Goal: Task Accomplishment & Management: Manage account settings

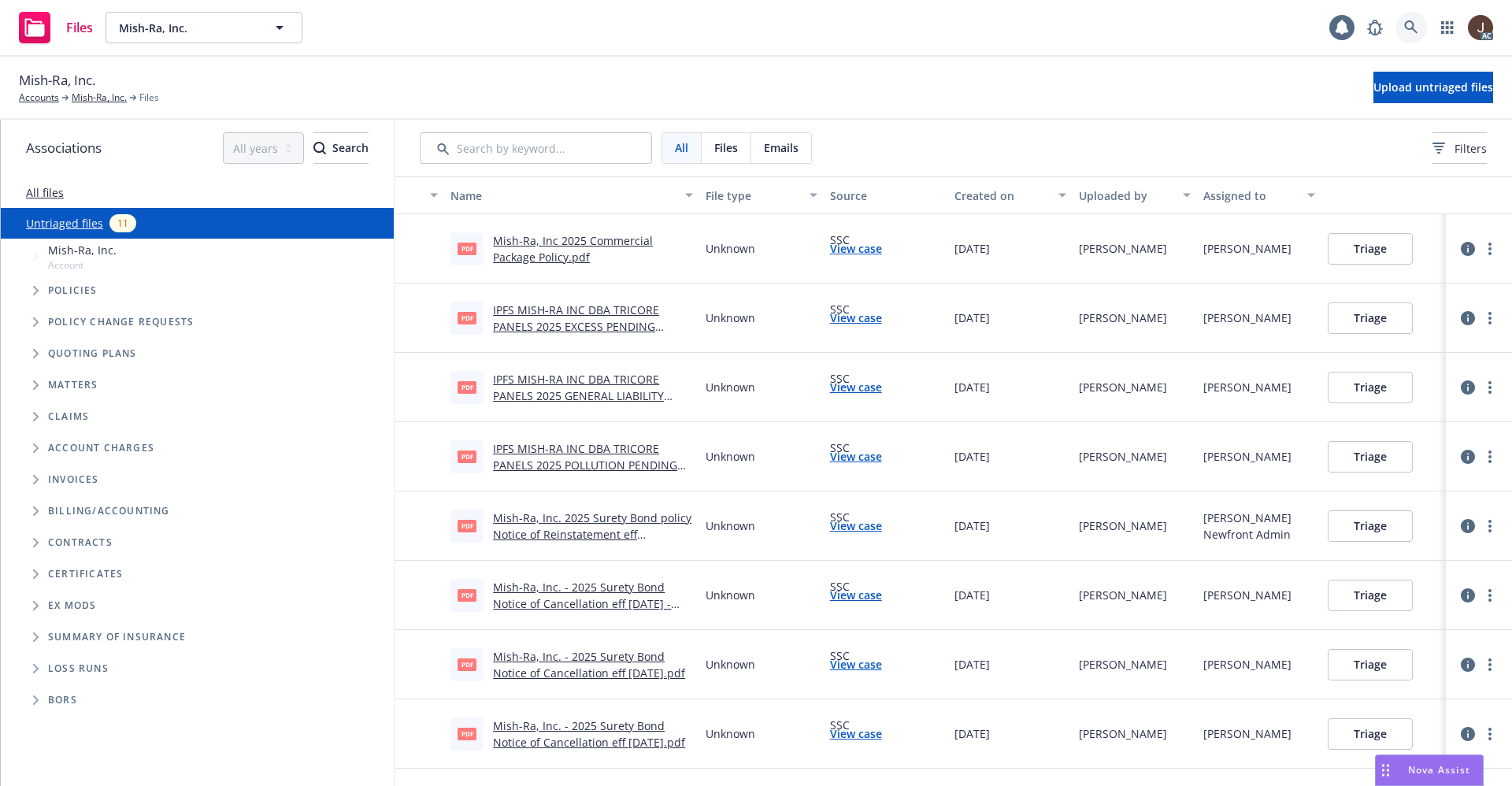
click at [1408, 27] on icon at bounding box center [1411, 27] width 15 height 15
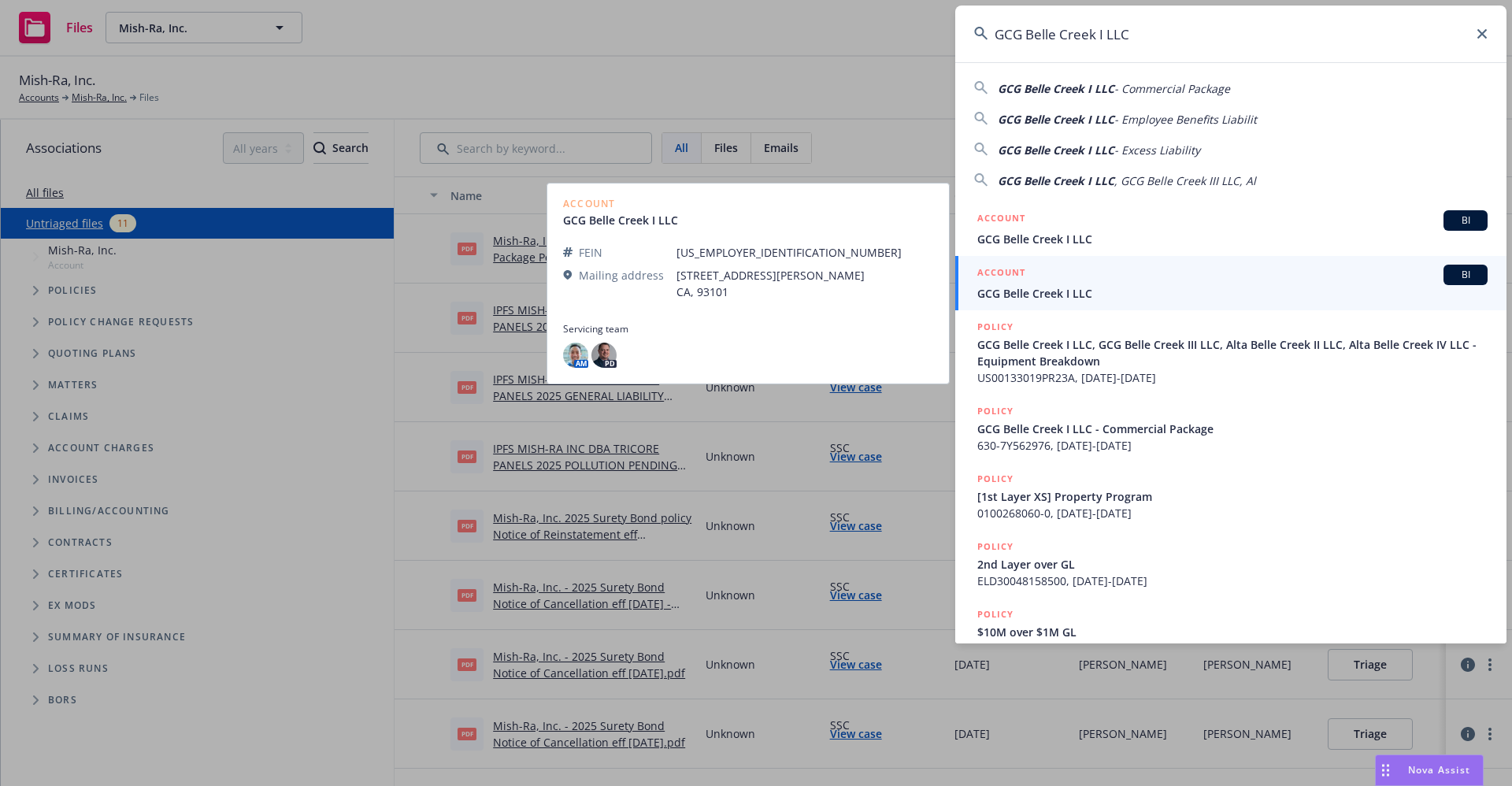
type input "GCG Belle Creek I LLC"
click at [1037, 288] on span "GCG Belle Creek I LLC" at bounding box center [1232, 293] width 510 height 16
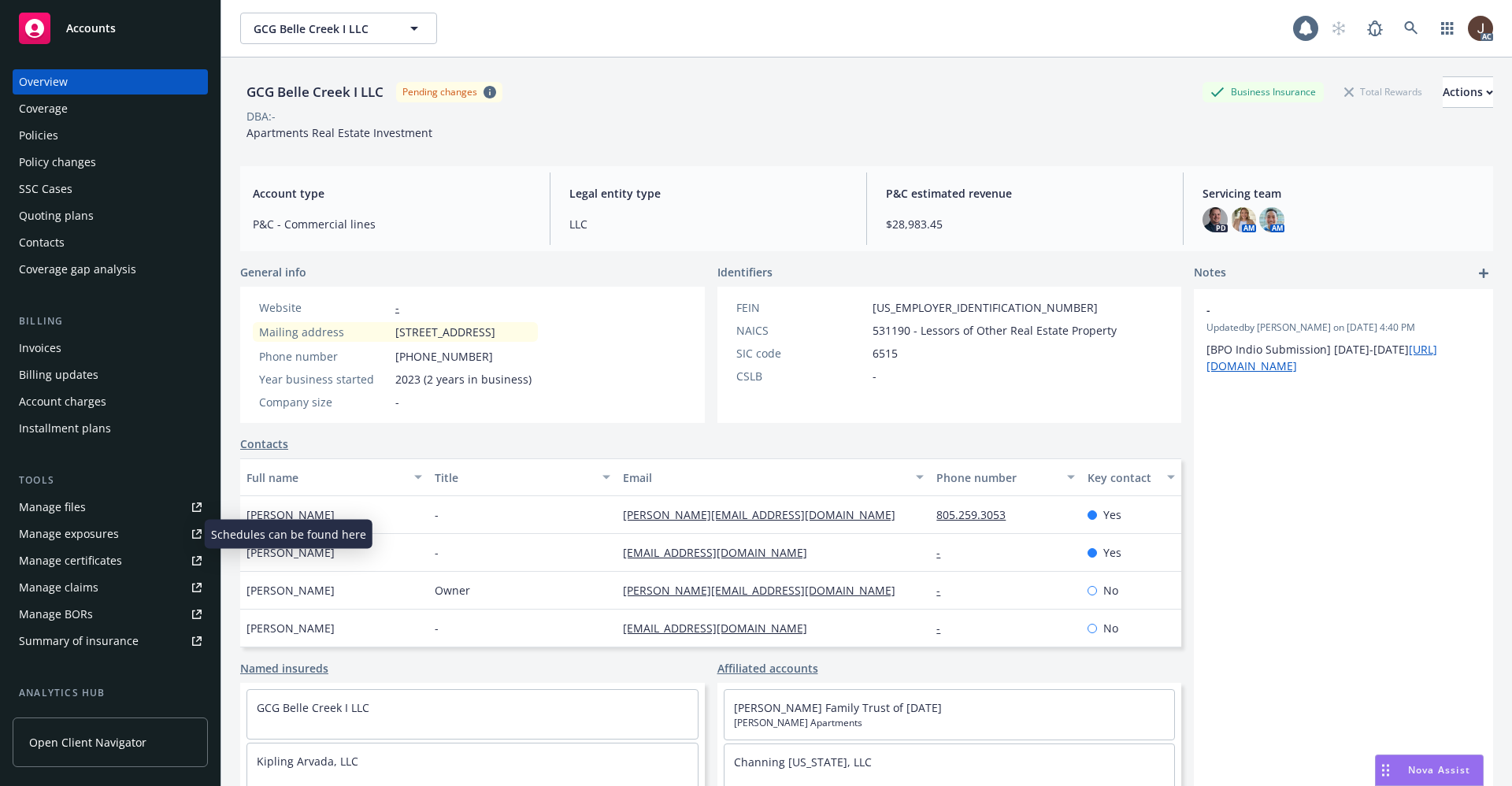
click at [45, 513] on div "Manage files" at bounding box center [52, 507] width 67 height 25
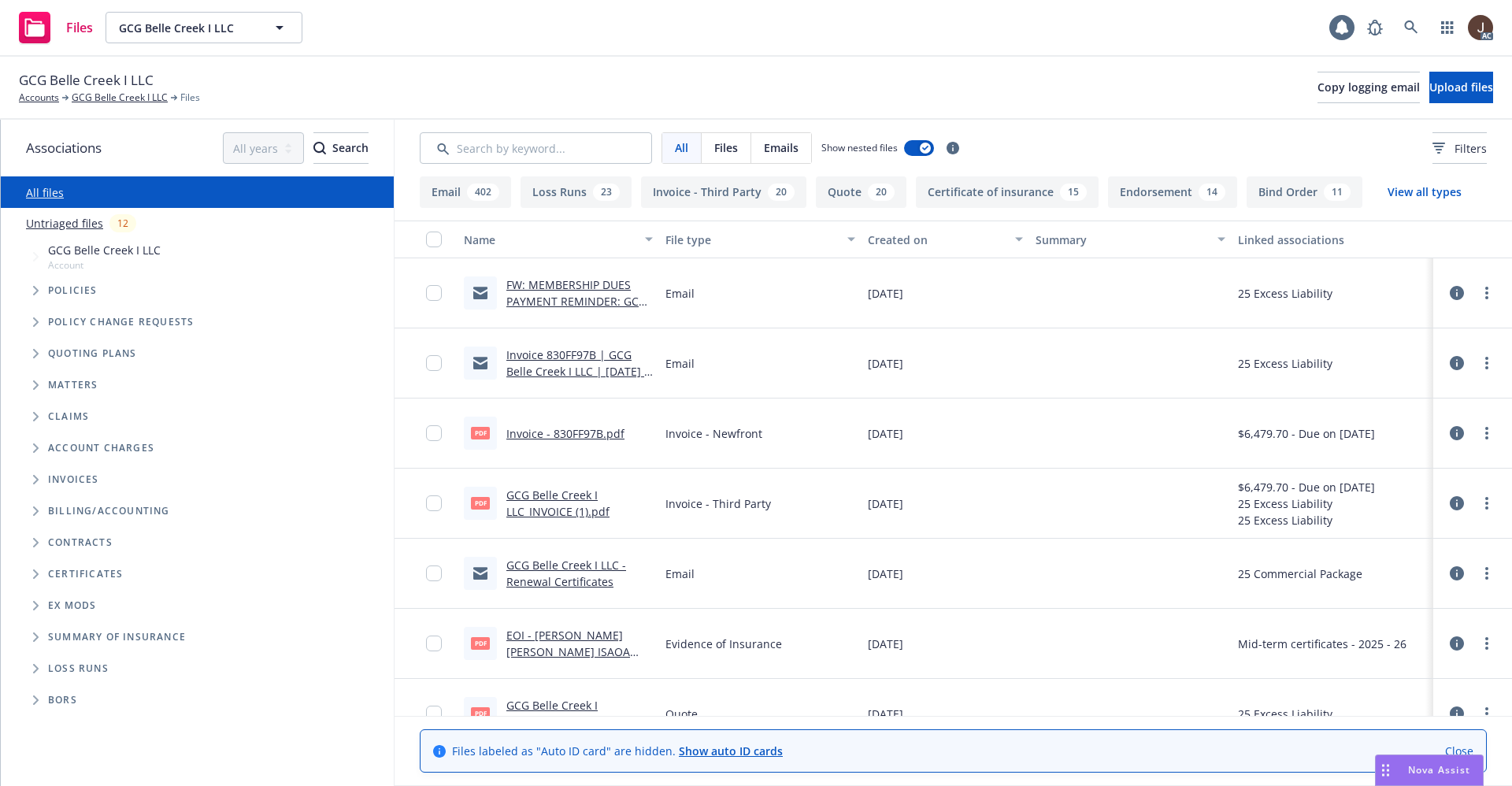
click at [78, 225] on link "Untriaged files" at bounding box center [65, 223] width 77 height 16
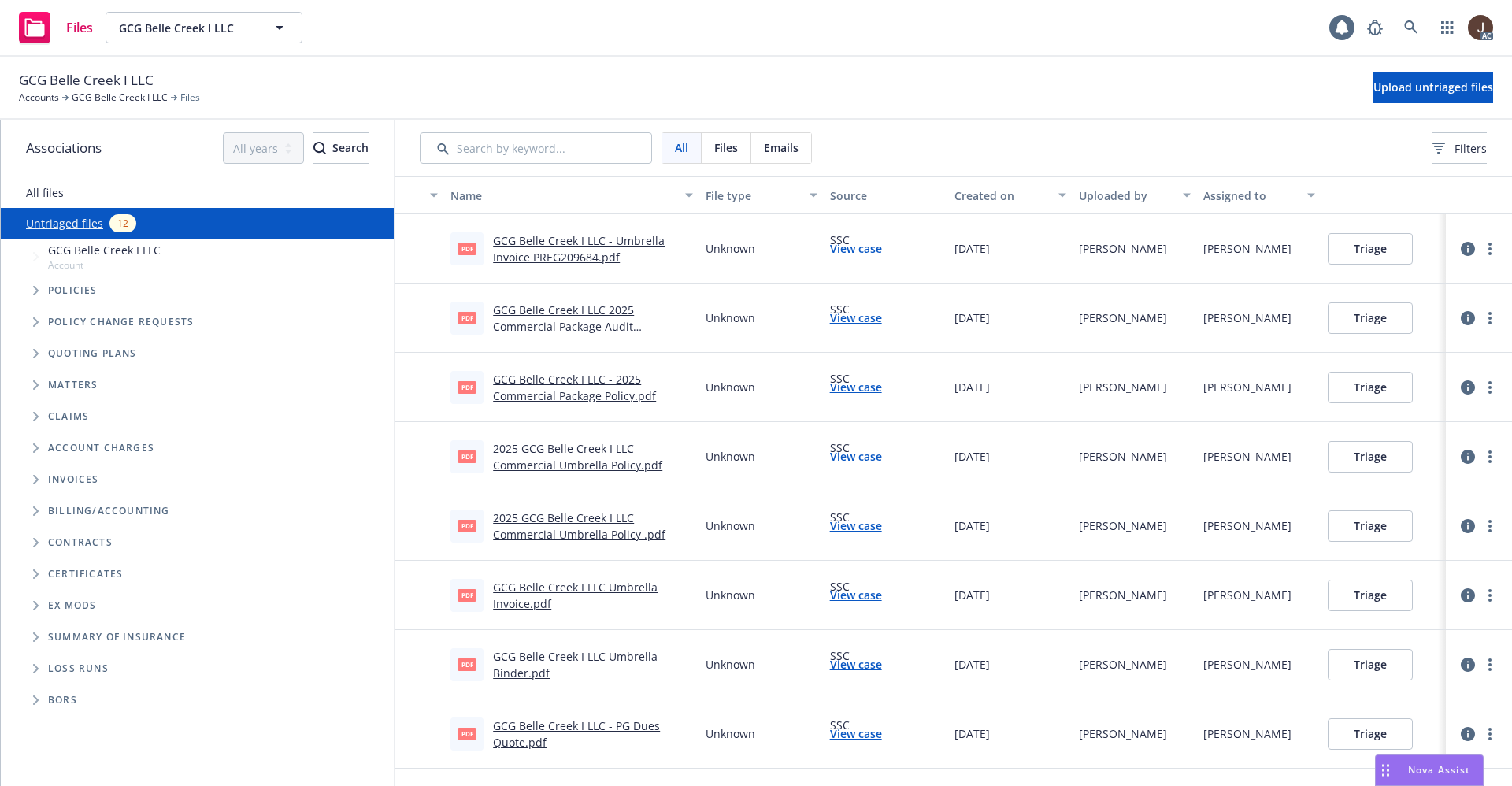
click at [608, 242] on link "GCG Belle Creek I LLC - Umbrella Invoice PREG209684.pdf" at bounding box center [578, 249] width 171 height 32
click at [612, 590] on link "GCG Belle Creek I LLC Umbrella Invoice.pdf" at bounding box center [575, 595] width 165 height 32
click at [559, 311] on link "GCG Belle Creek I LLC 2025 Commercial Package Audit Discrepancies .pdf" at bounding box center [563, 326] width 141 height 48
click at [1420, 29] on link at bounding box center [1411, 27] width 32 height 32
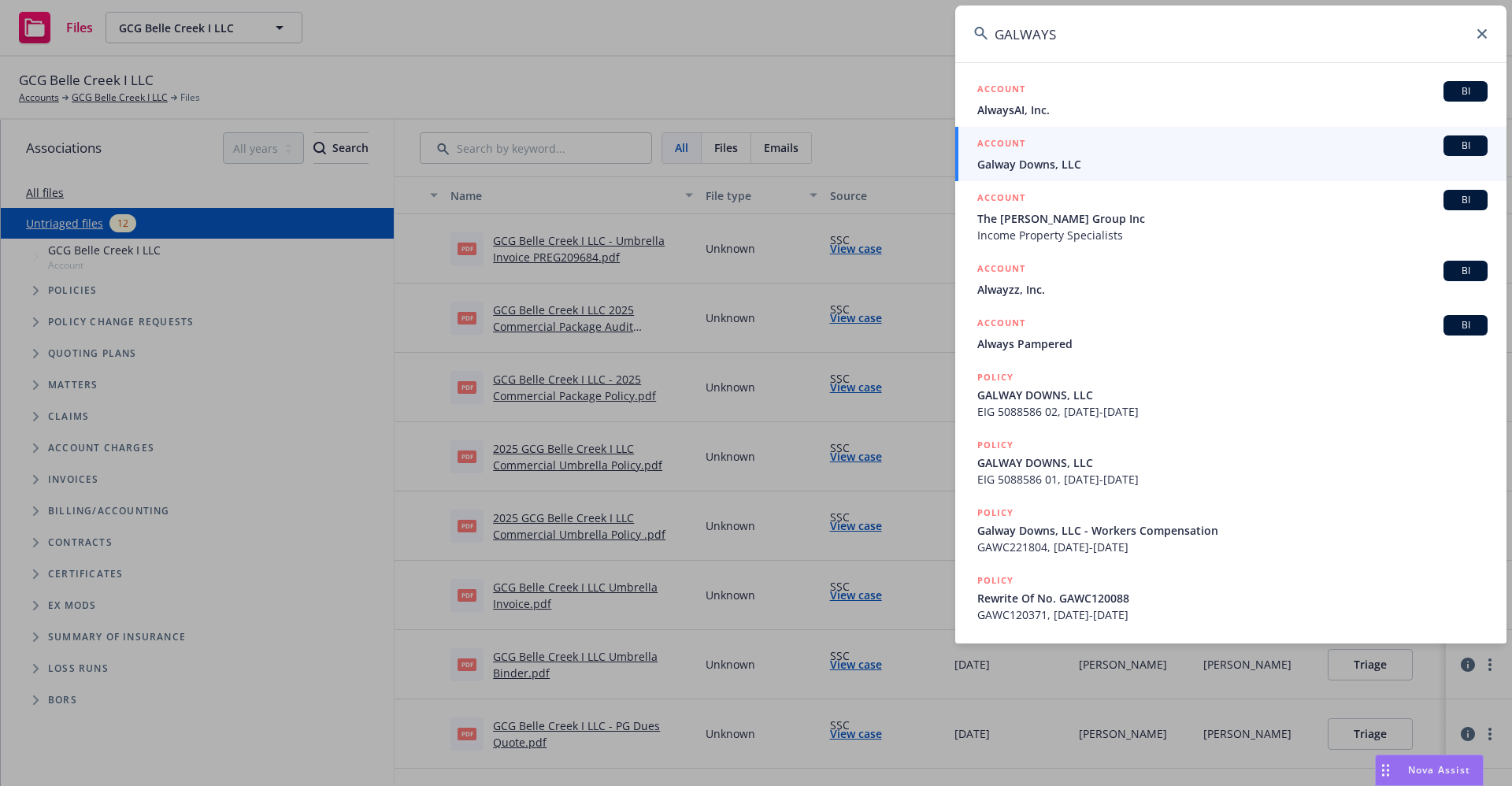
type input "GALWAYS"
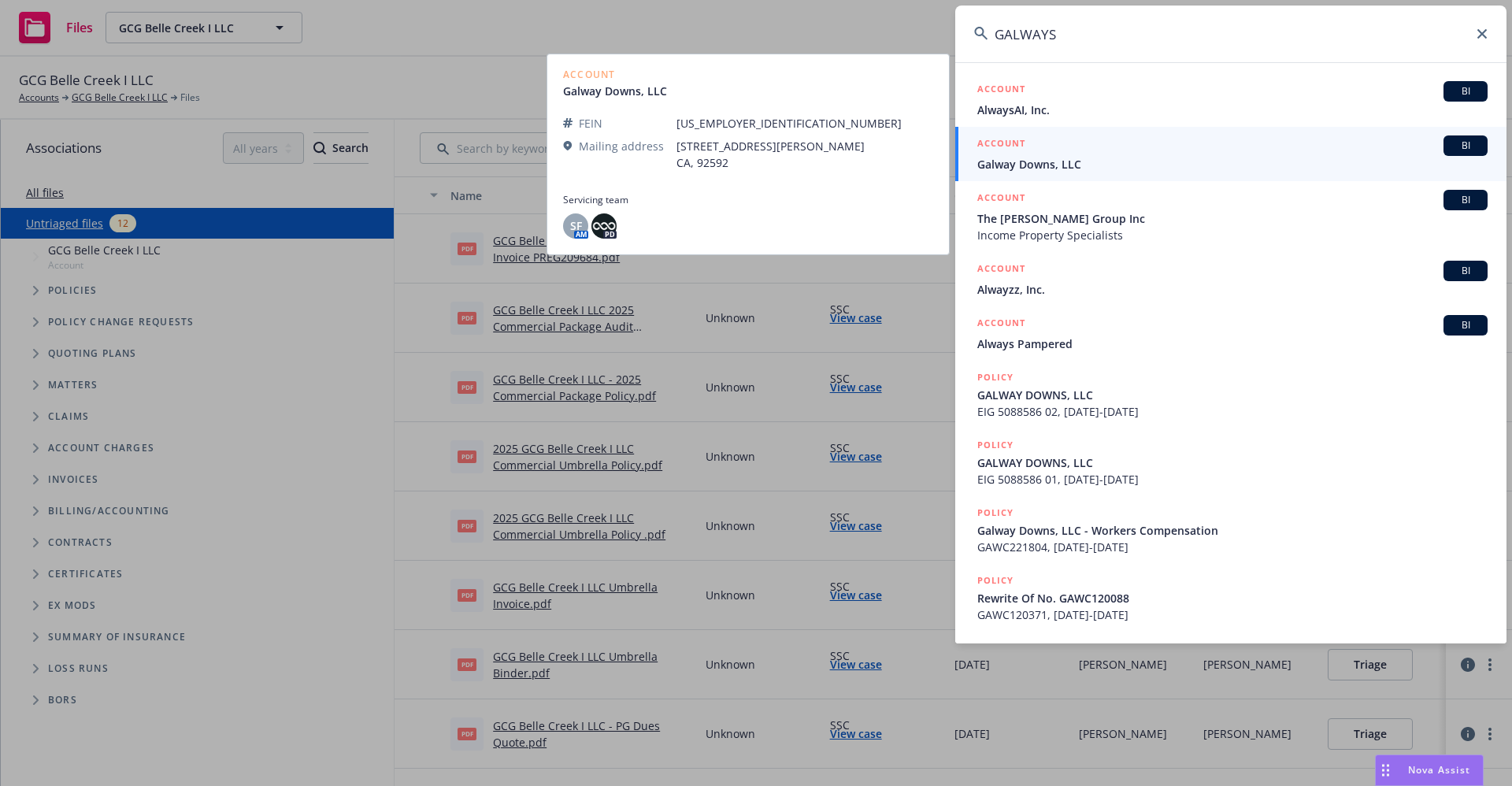
click at [1063, 168] on span "Galway Downs, LLC" at bounding box center [1232, 164] width 510 height 16
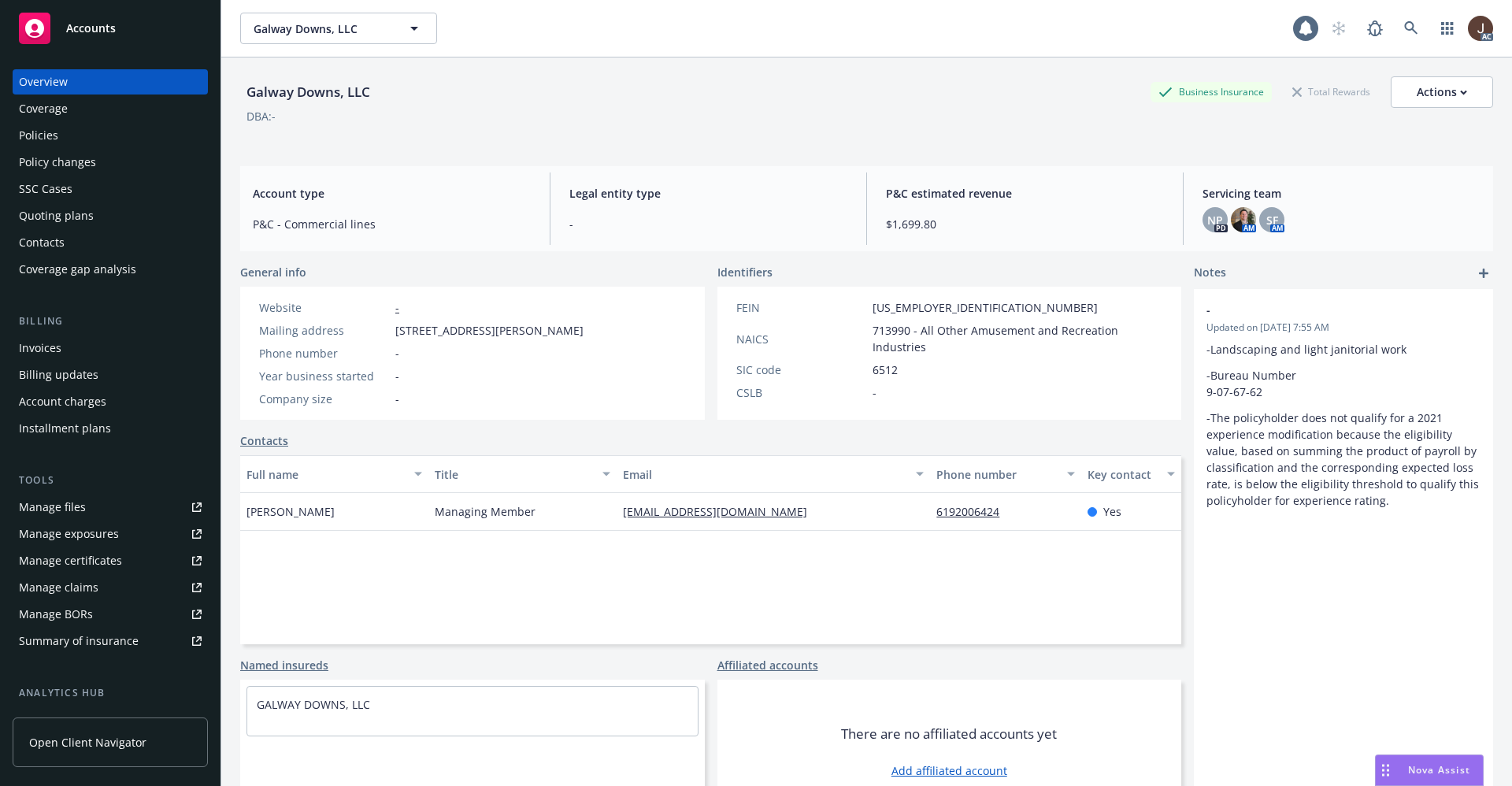
click at [470, 163] on div "Galway Downs, LLC Business Insurance Total Rewards Actions DBA: - Account type …" at bounding box center [866, 440] width 1253 height 767
click at [49, 512] on div "Manage files" at bounding box center [52, 507] width 67 height 25
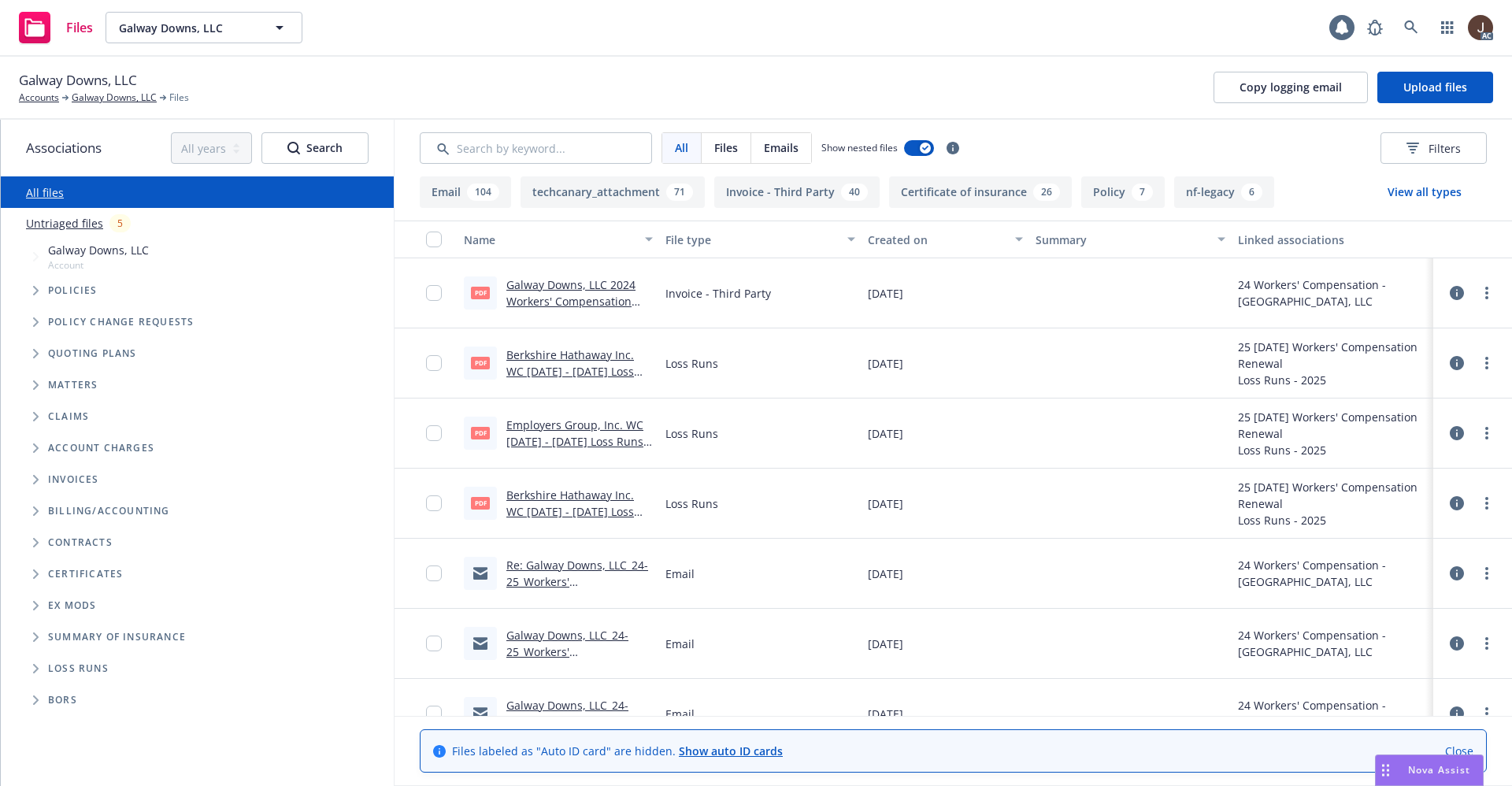
click at [72, 221] on link "Untriaged files" at bounding box center [65, 223] width 77 height 16
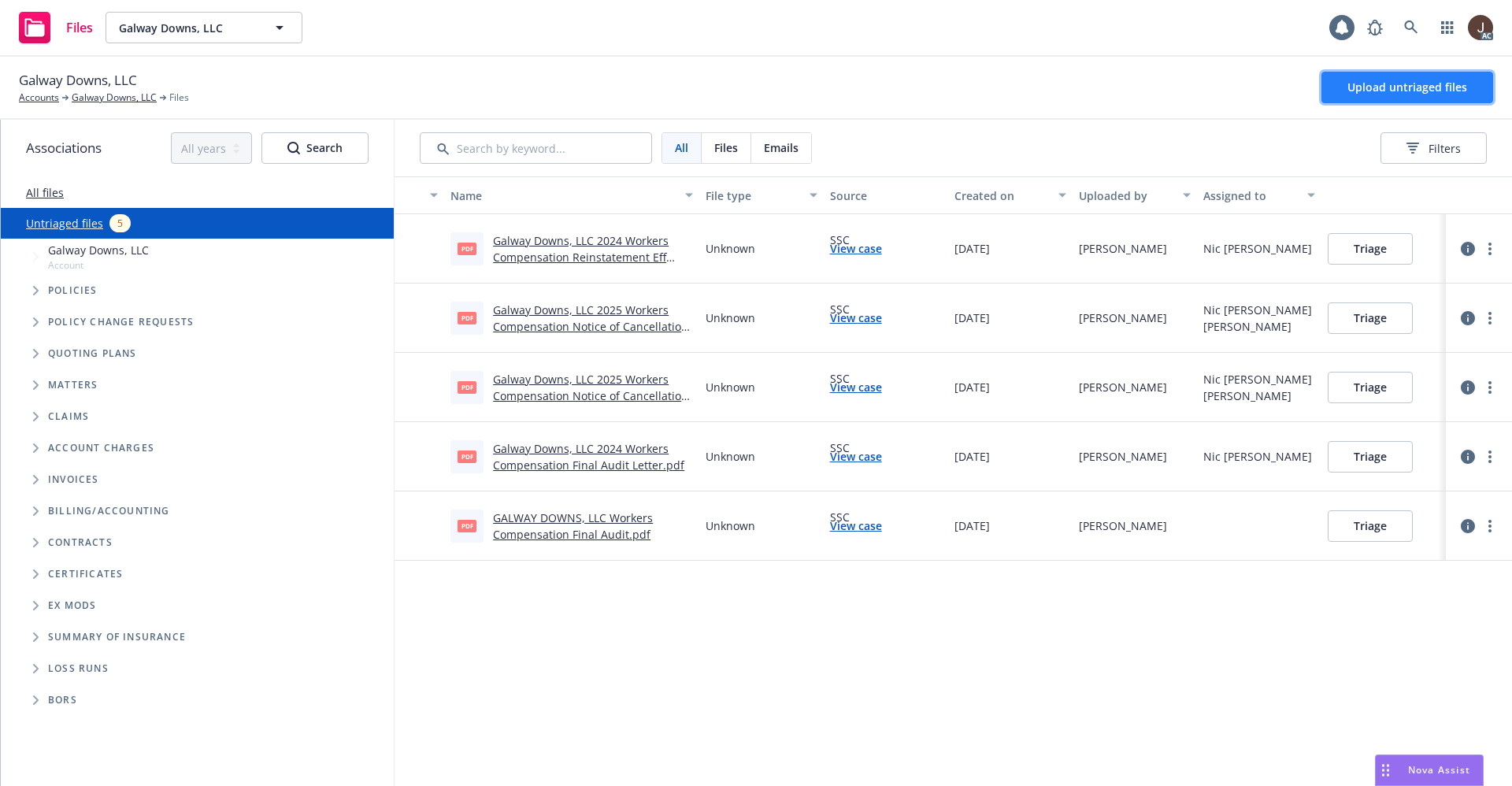
click at [1405, 87] on span "Upload untriaged files" at bounding box center [1407, 86] width 120 height 15
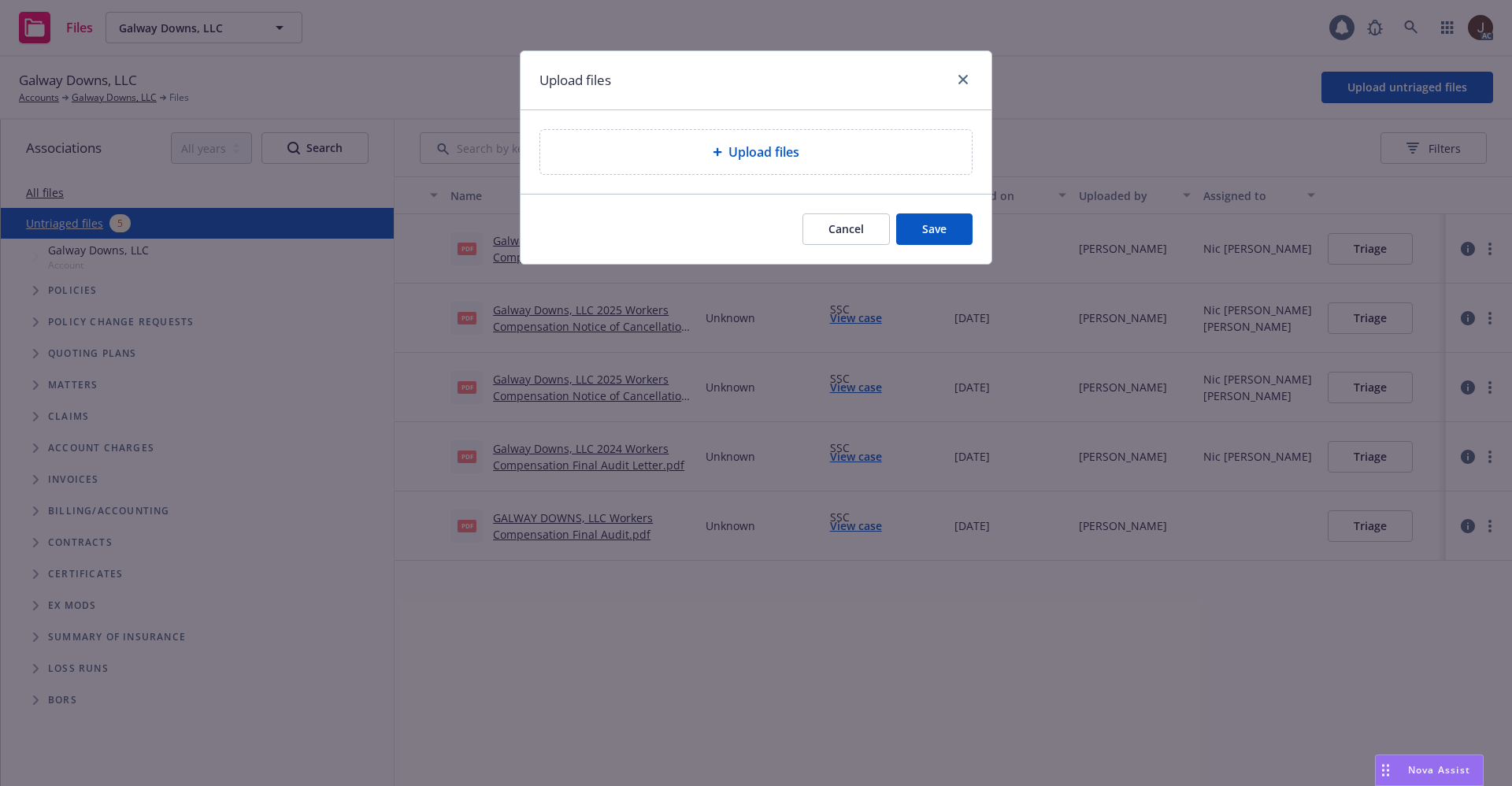
click at [773, 152] on span "Upload files" at bounding box center [764, 152] width 71 height 19
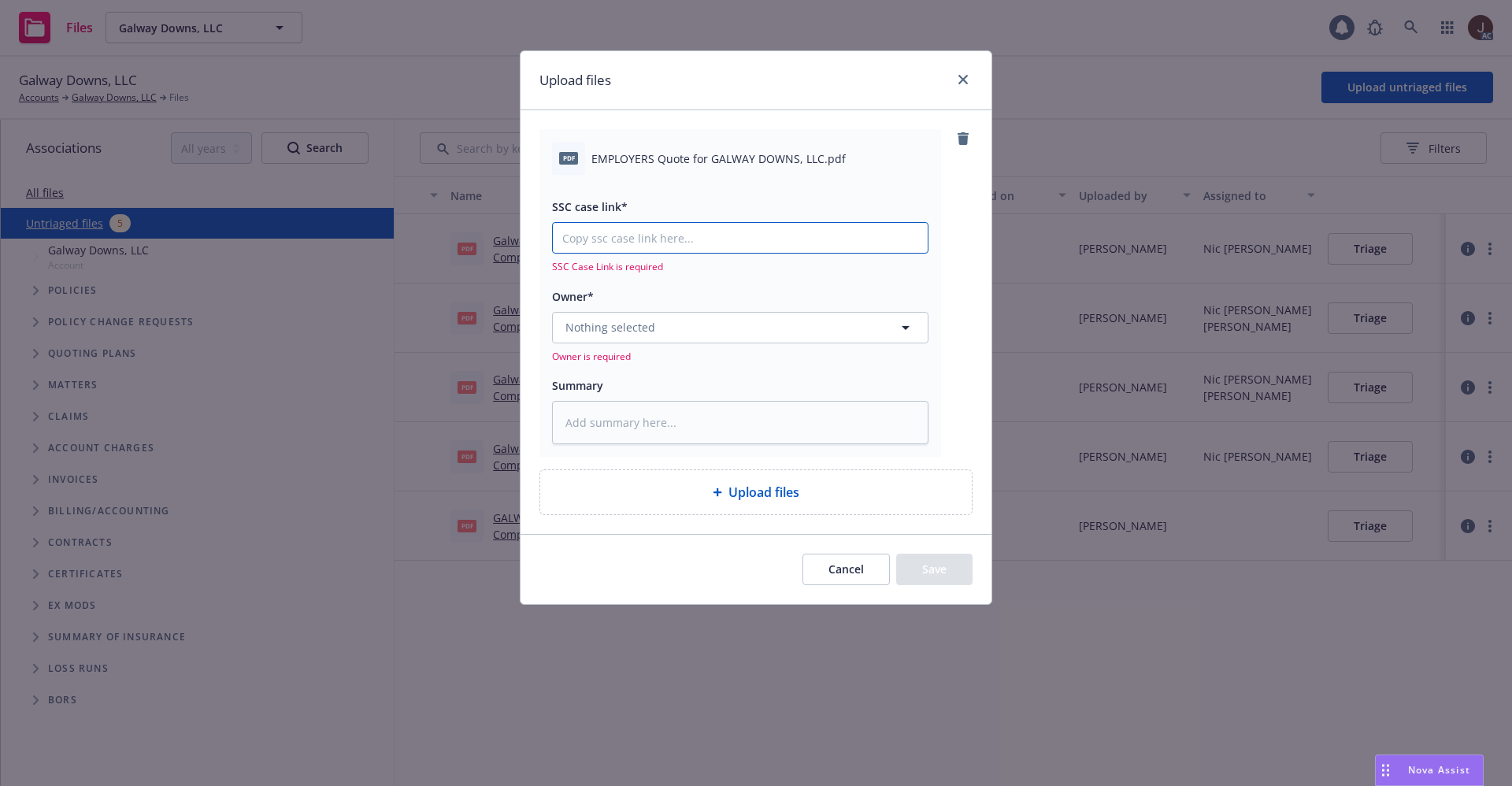
click at [627, 247] on input "SSC case link*" at bounding box center [740, 237] width 375 height 30
paste input "NOT_ALLOWED"
type textarea "x"
type input "NOT_ALLOWED"
click at [964, 76] on icon "close" at bounding box center [963, 79] width 10 height 10
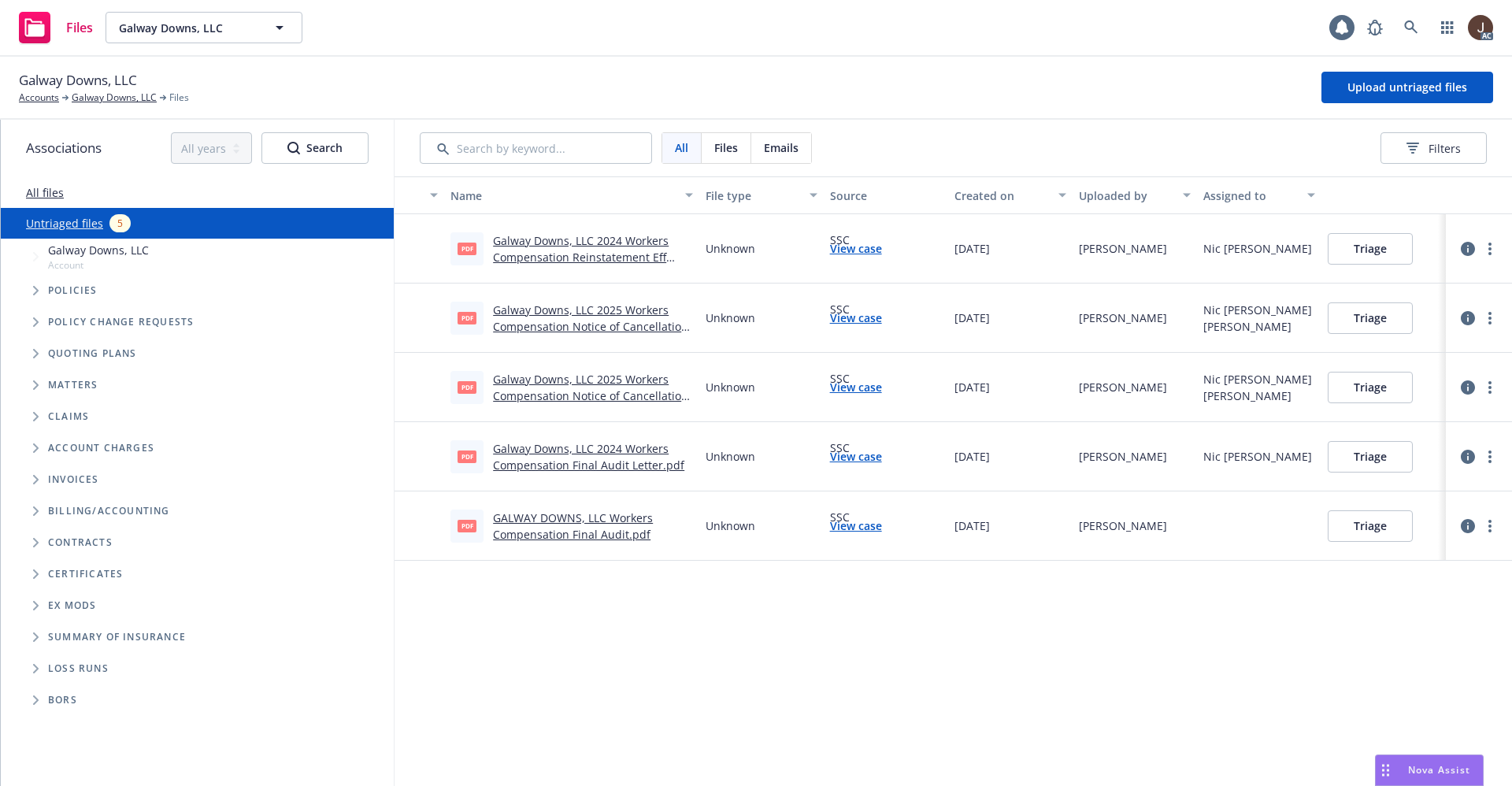
click at [971, 85] on div "Galway Downs, LLC Accounts Galway Downs, LLC Files Upload untriaged files" at bounding box center [756, 87] width 1474 height 35
click at [1407, 81] on span "Upload untriaged files" at bounding box center [1434, 86] width 120 height 15
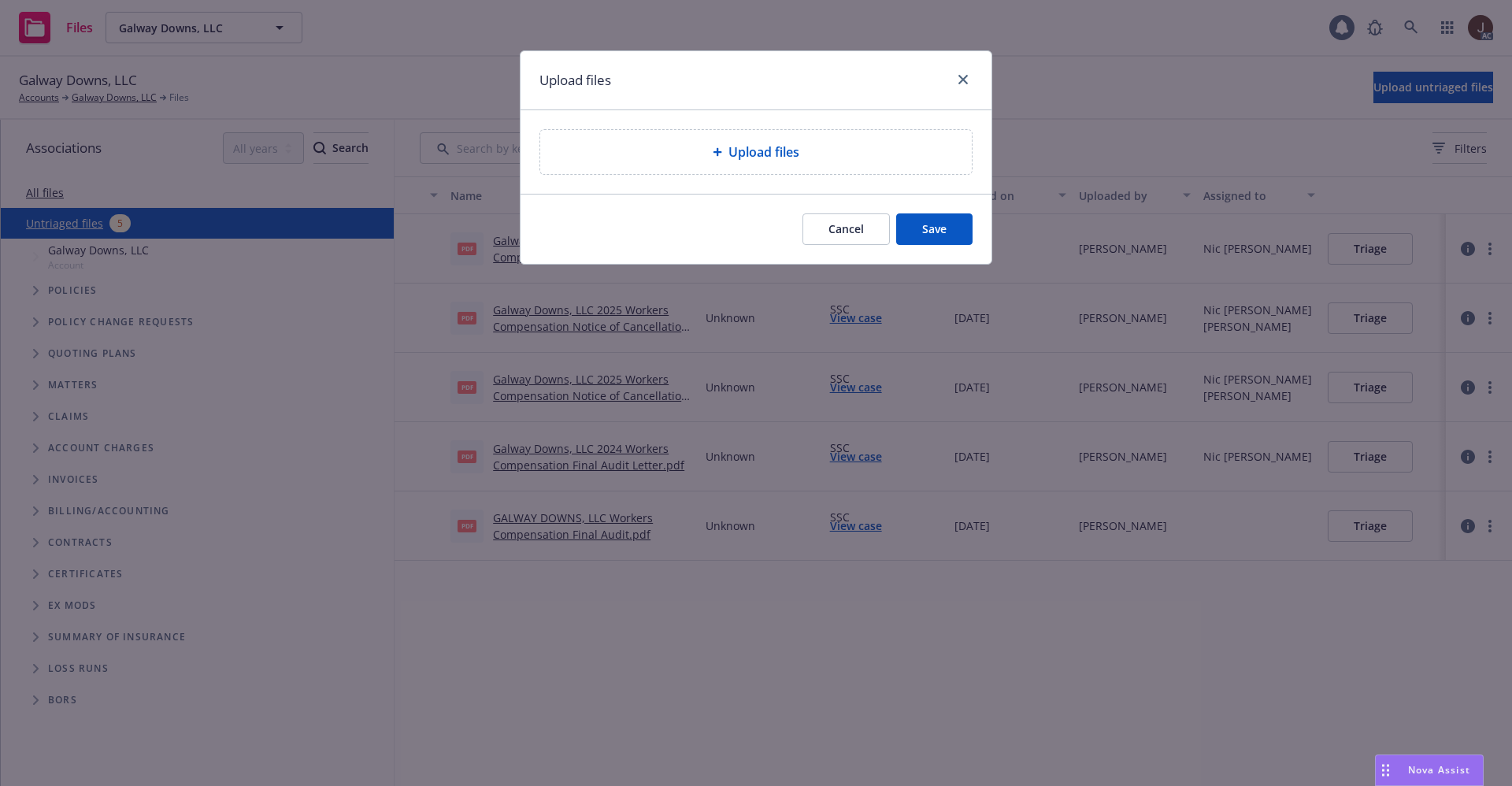
click at [749, 160] on span "Upload files" at bounding box center [764, 152] width 71 height 19
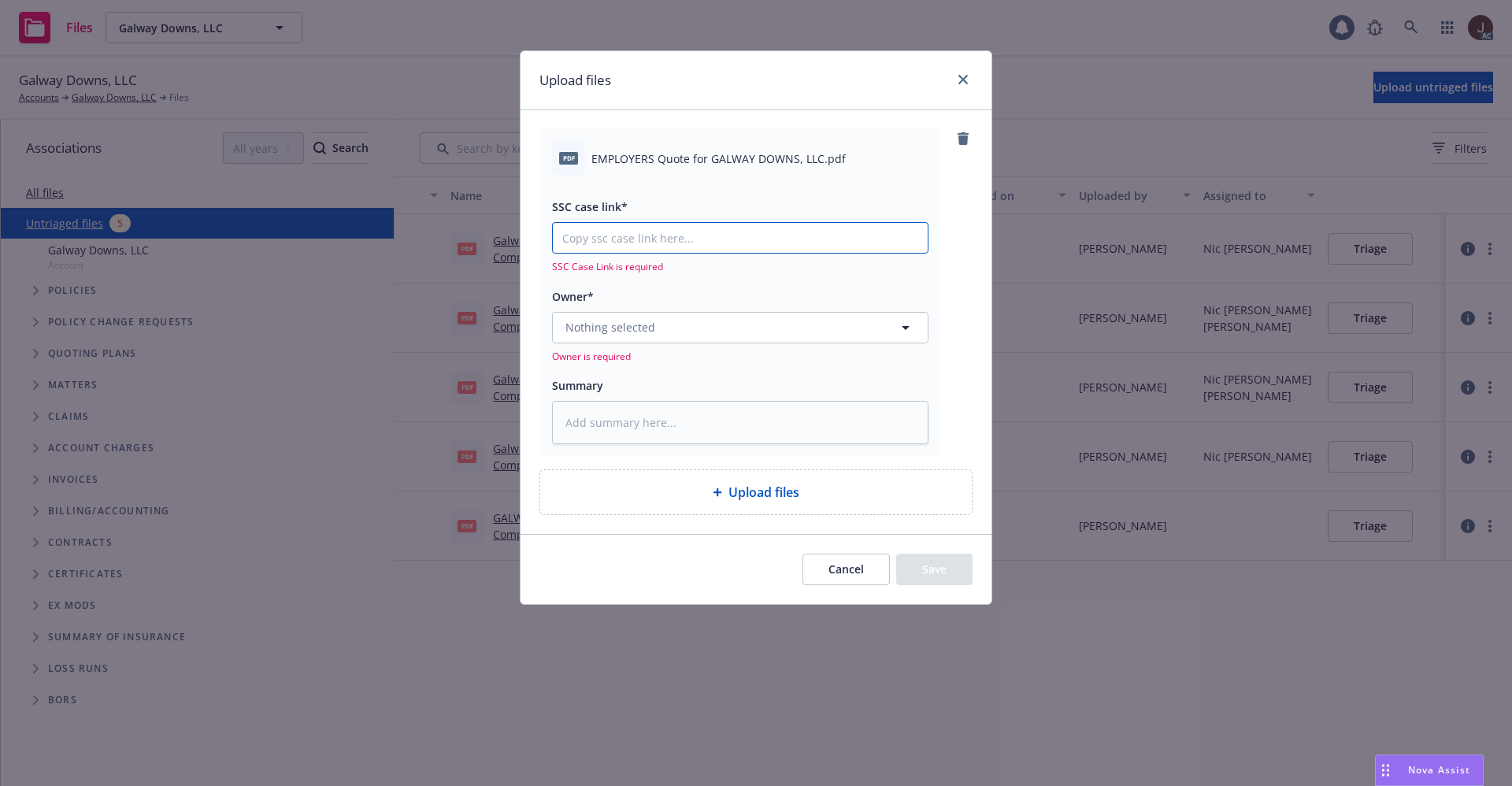
click at [636, 242] on input "SSC case link*" at bounding box center [740, 237] width 375 height 30
paste input "https://newfront-ssc.lightning.force.com/lightning/r/Case/500Vz00000RFEPhIAP/vi…"
type input "https://newfront-ssc.lightning.force.com/lightning/r/Case/500Vz00000RFEPhIAP/vi…"
type textarea "x"
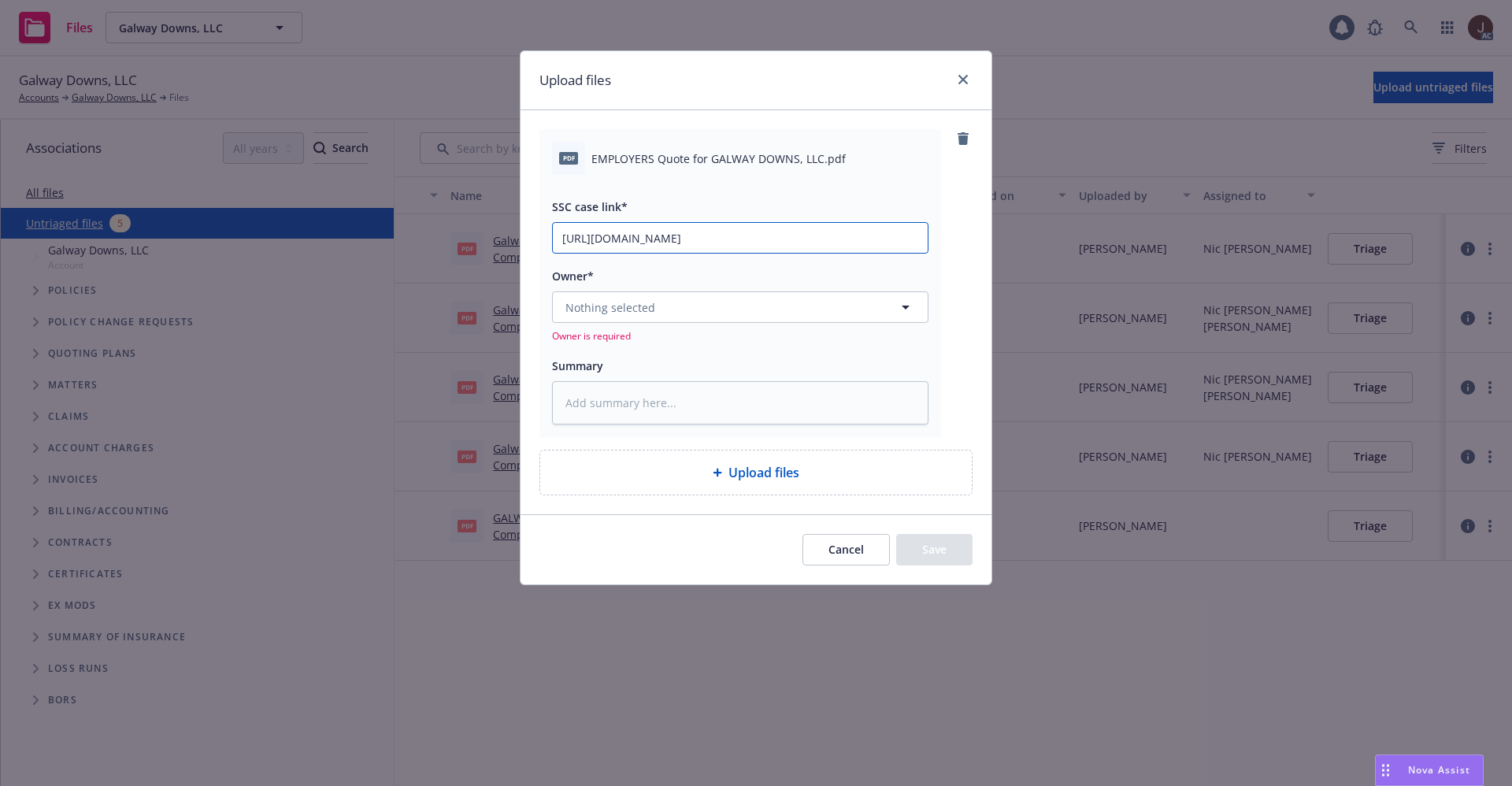
scroll to position [0, 77]
type input "https://newfront-ssc.lightning.force.com/lightning/r/Case/500Vz00000RFEPhIAP/vi…"
click at [953, 221] on div "pdf EMPLOYERS Quote for GALWAY DOWNS, LLC.pdf SSC case link* https://newfront-s…" at bounding box center [755, 282] width 433 height 307
click at [590, 316] on button "Nothing selected" at bounding box center [740, 307] width 377 height 32
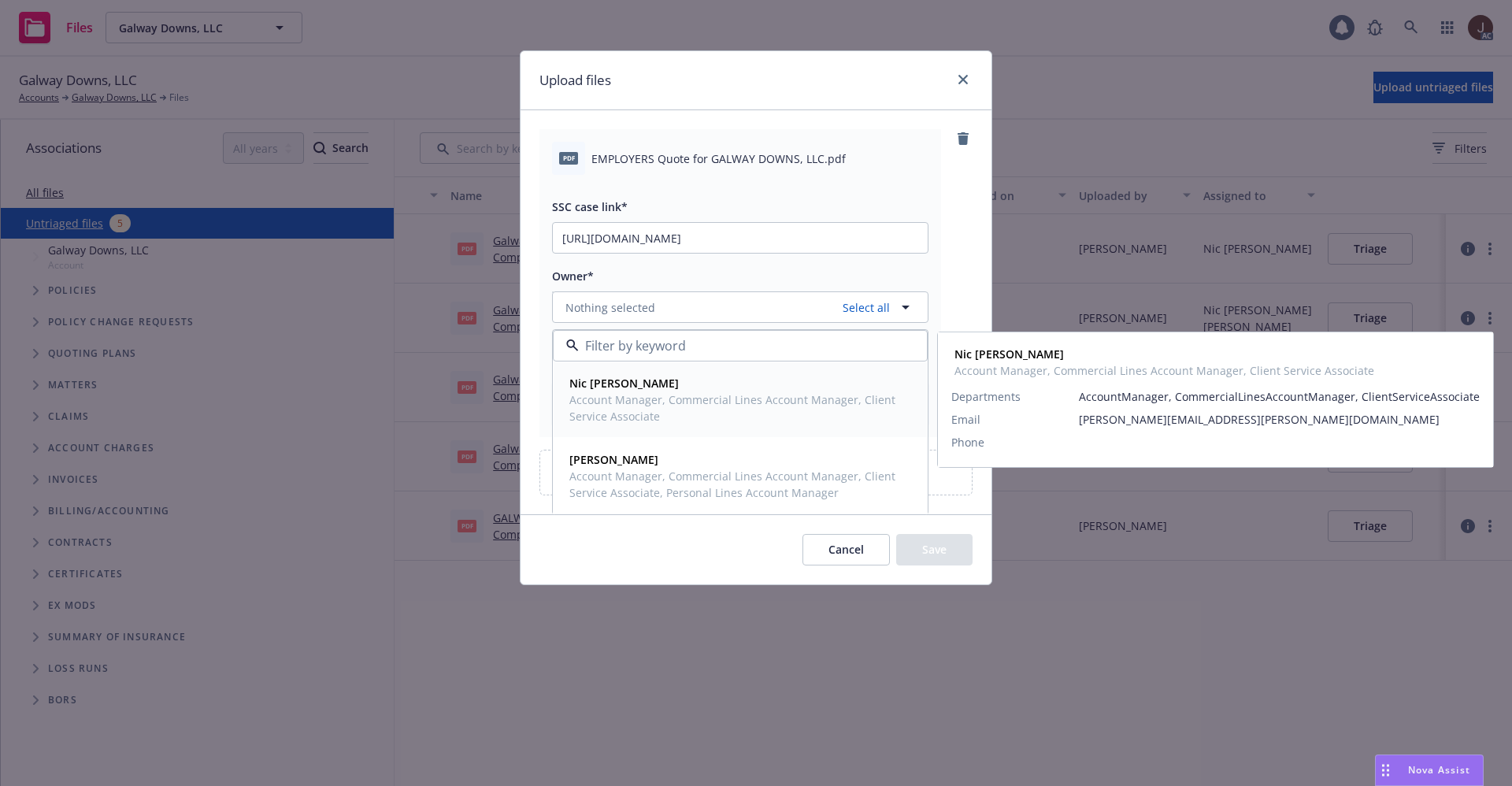
click at [616, 399] on span "Account Manager, Commercial Lines Account Manager, Client Service Associate" at bounding box center [739, 408] width 339 height 33
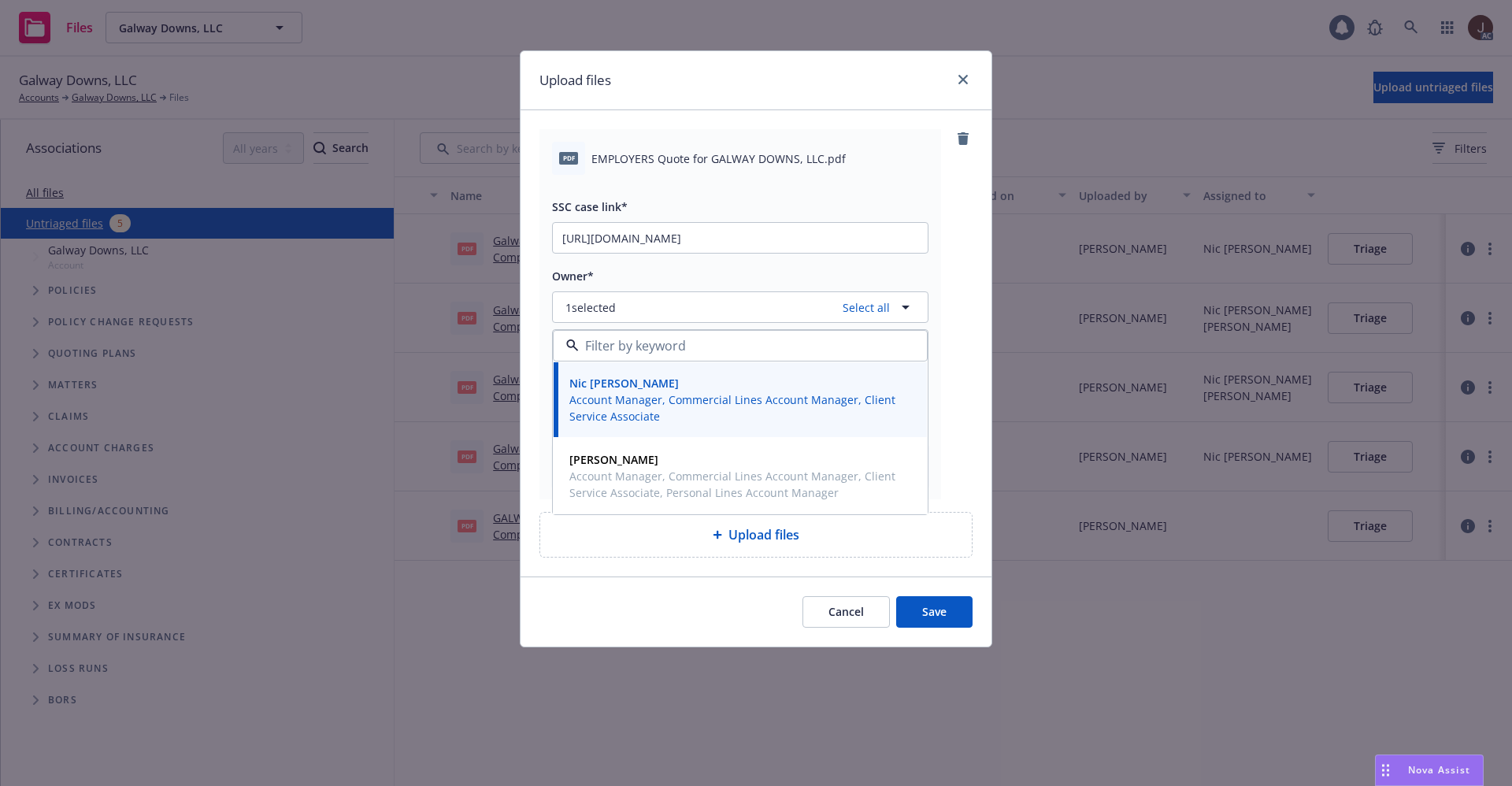
click at [967, 259] on div "pdf EMPLOYERS Quote for GALWAY DOWNS, LLC.pdf SSC case link* https://newfront-s…" at bounding box center [755, 314] width 433 height 370
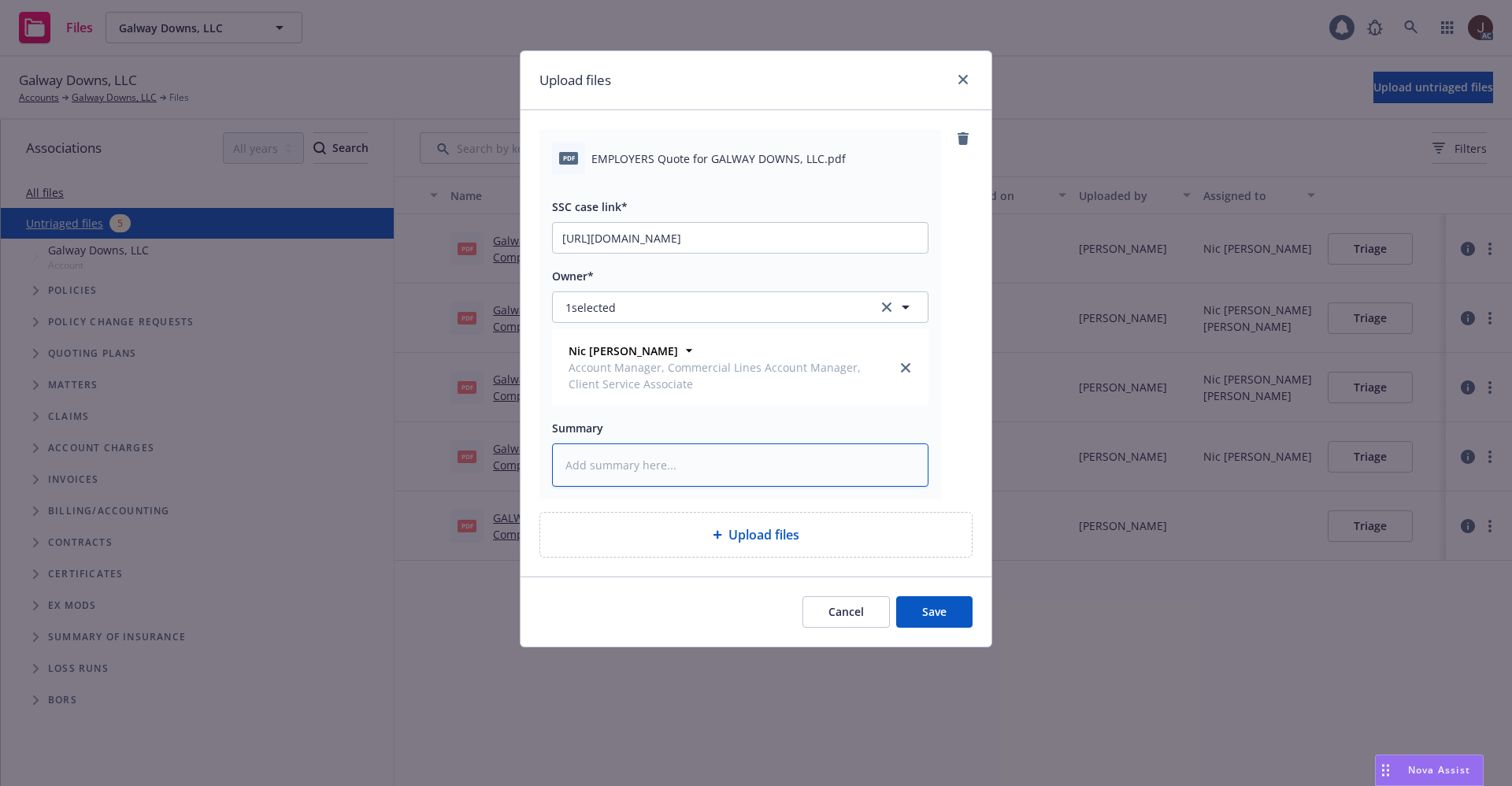
click at [632, 471] on textarea at bounding box center [740, 465] width 377 height 44
click at [612, 451] on textarea at bounding box center [740, 465] width 377 height 44
paste textarea "EMPLOYERS Quote for GALWAY DOWNS, LLC"
type textarea "x"
type textarea "EMPLOYERS Quote for GALWAY DOWNS, LLC"
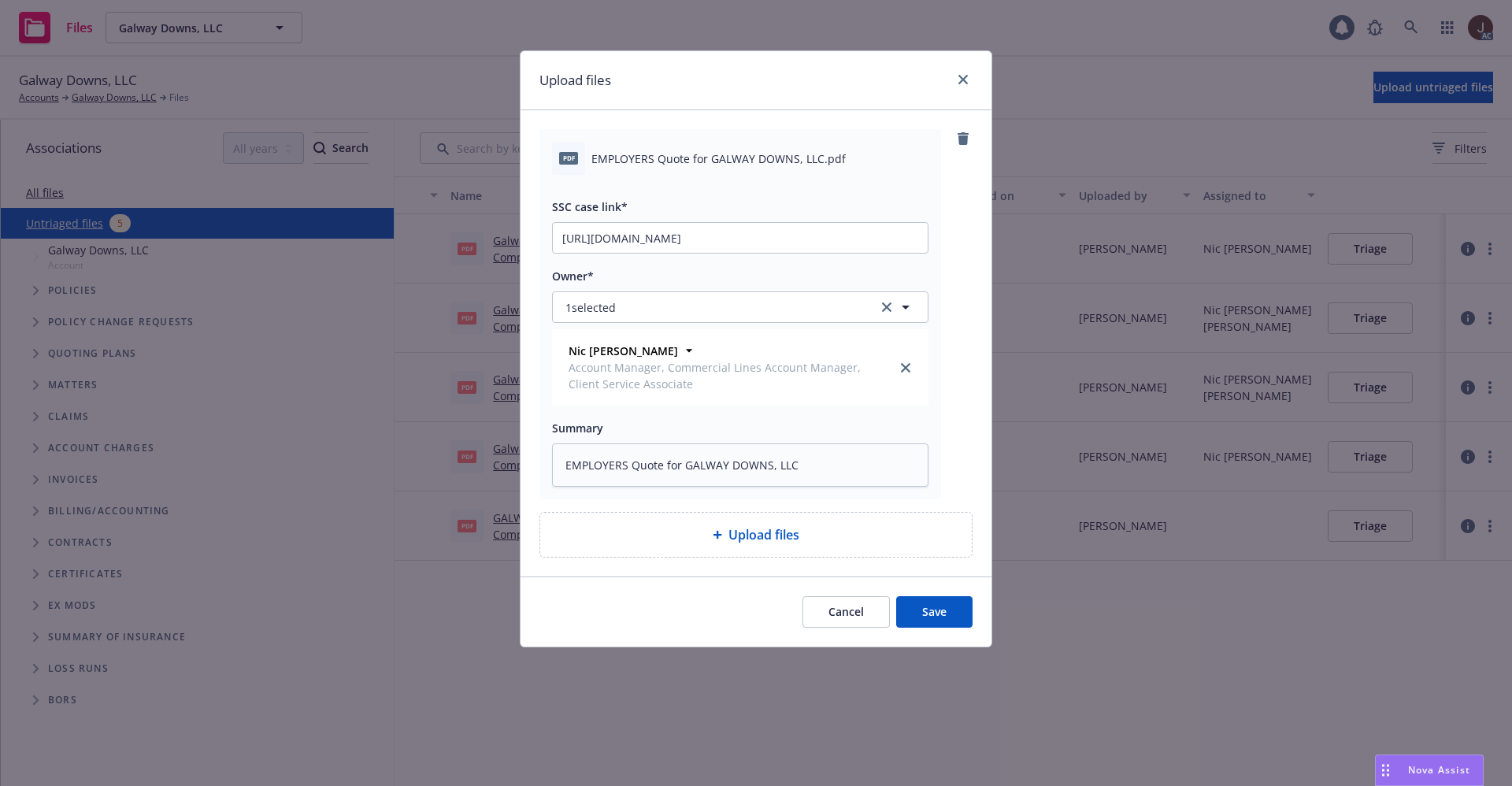
click at [935, 612] on button "Save" at bounding box center [934, 612] width 76 height 32
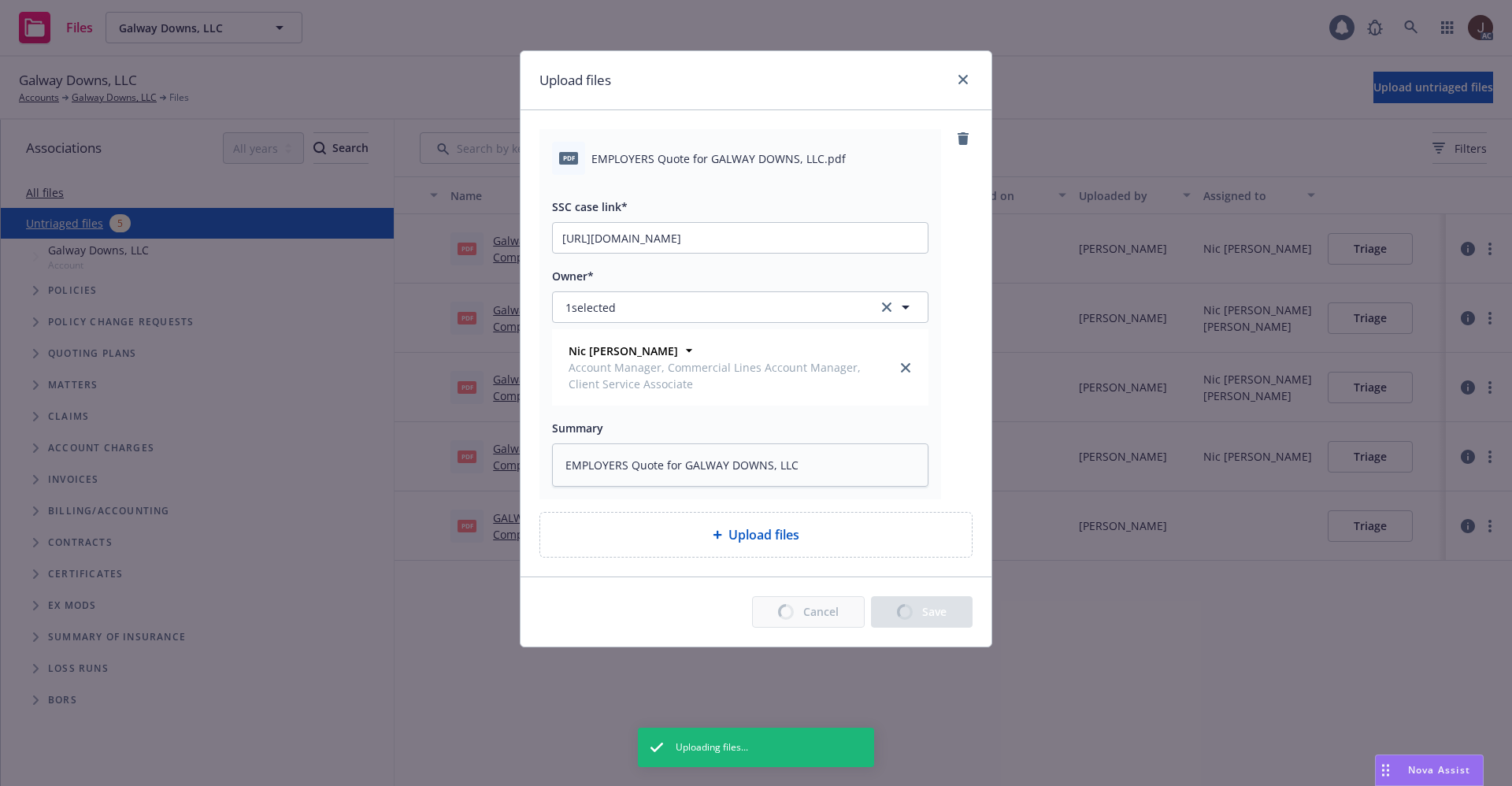
type textarea "x"
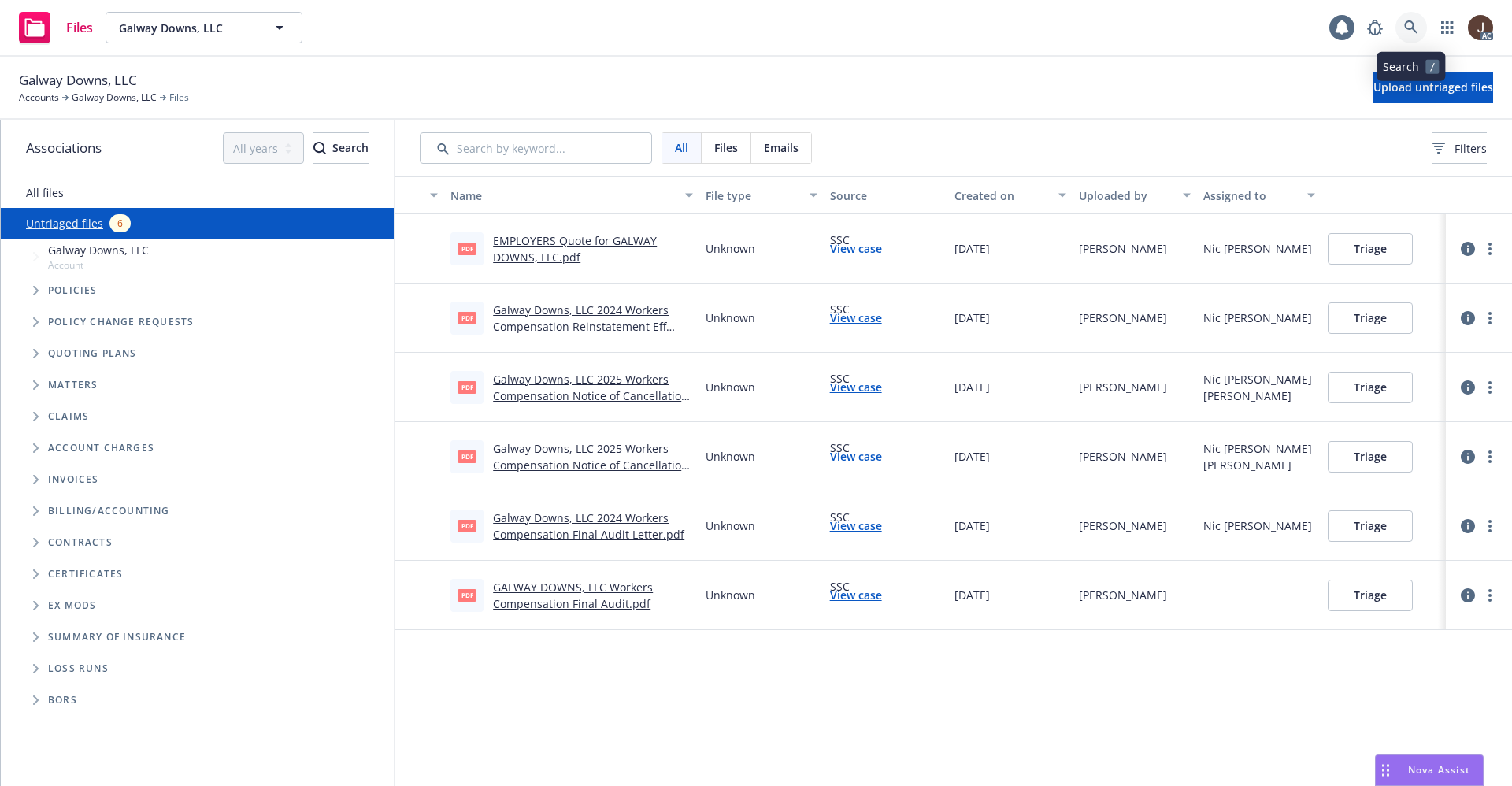
click at [1413, 33] on icon at bounding box center [1411, 27] width 15 height 15
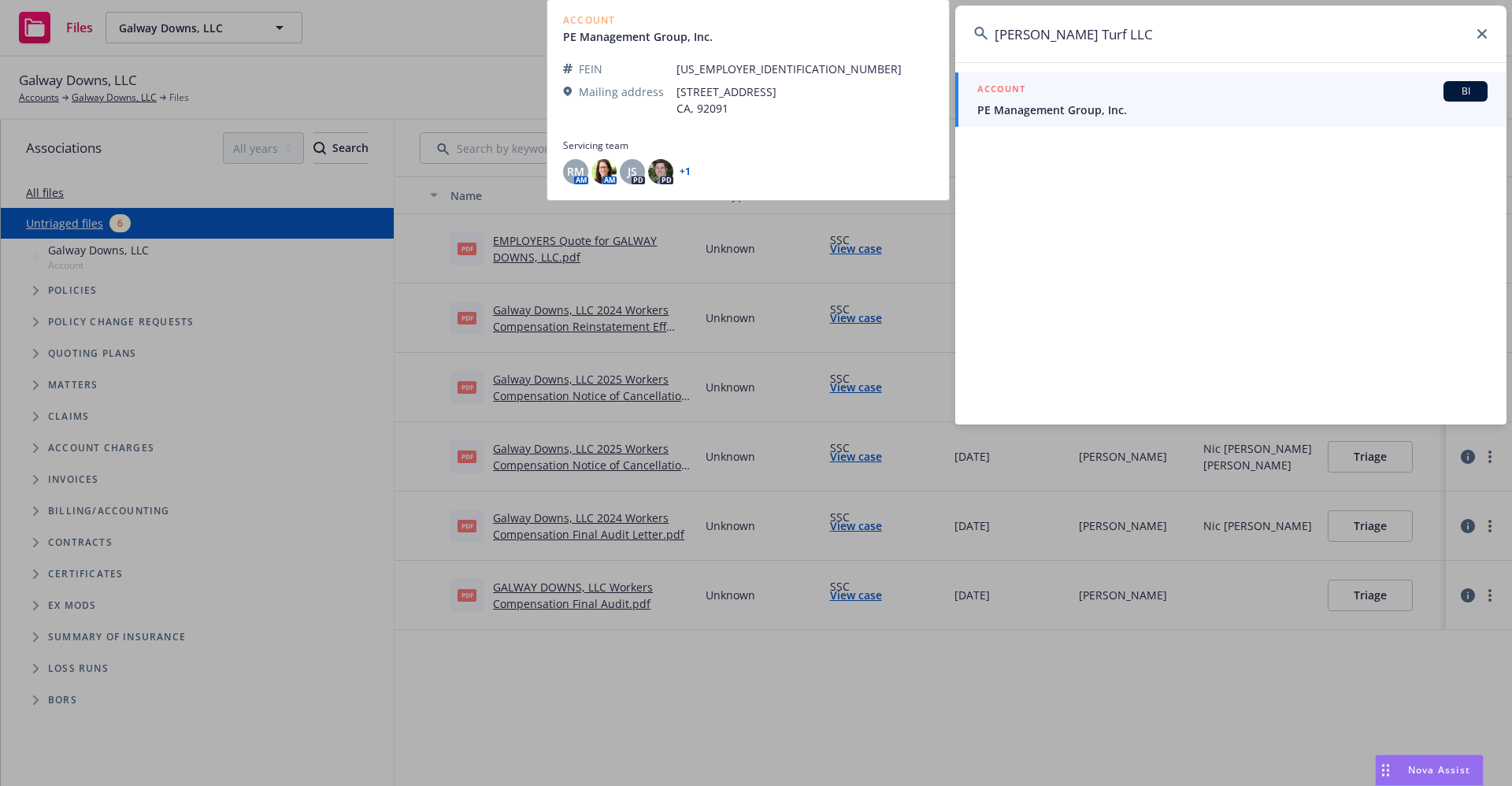
type input "Ryan Turf LLC"
click at [1070, 113] on span "PE Management Group, Inc." at bounding box center [1232, 109] width 510 height 16
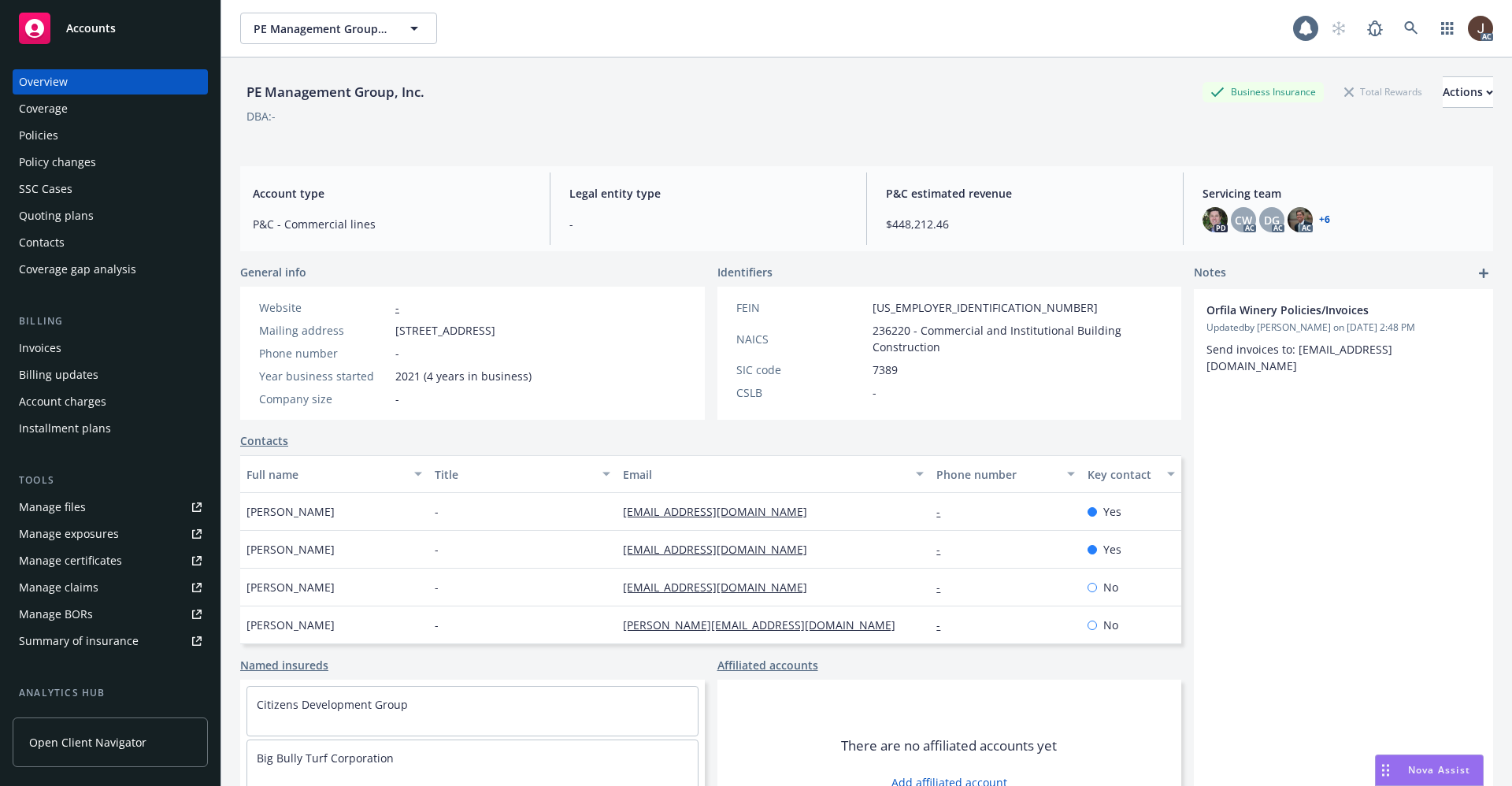
click at [49, 218] on div "Quoting plans" at bounding box center [56, 216] width 75 height 25
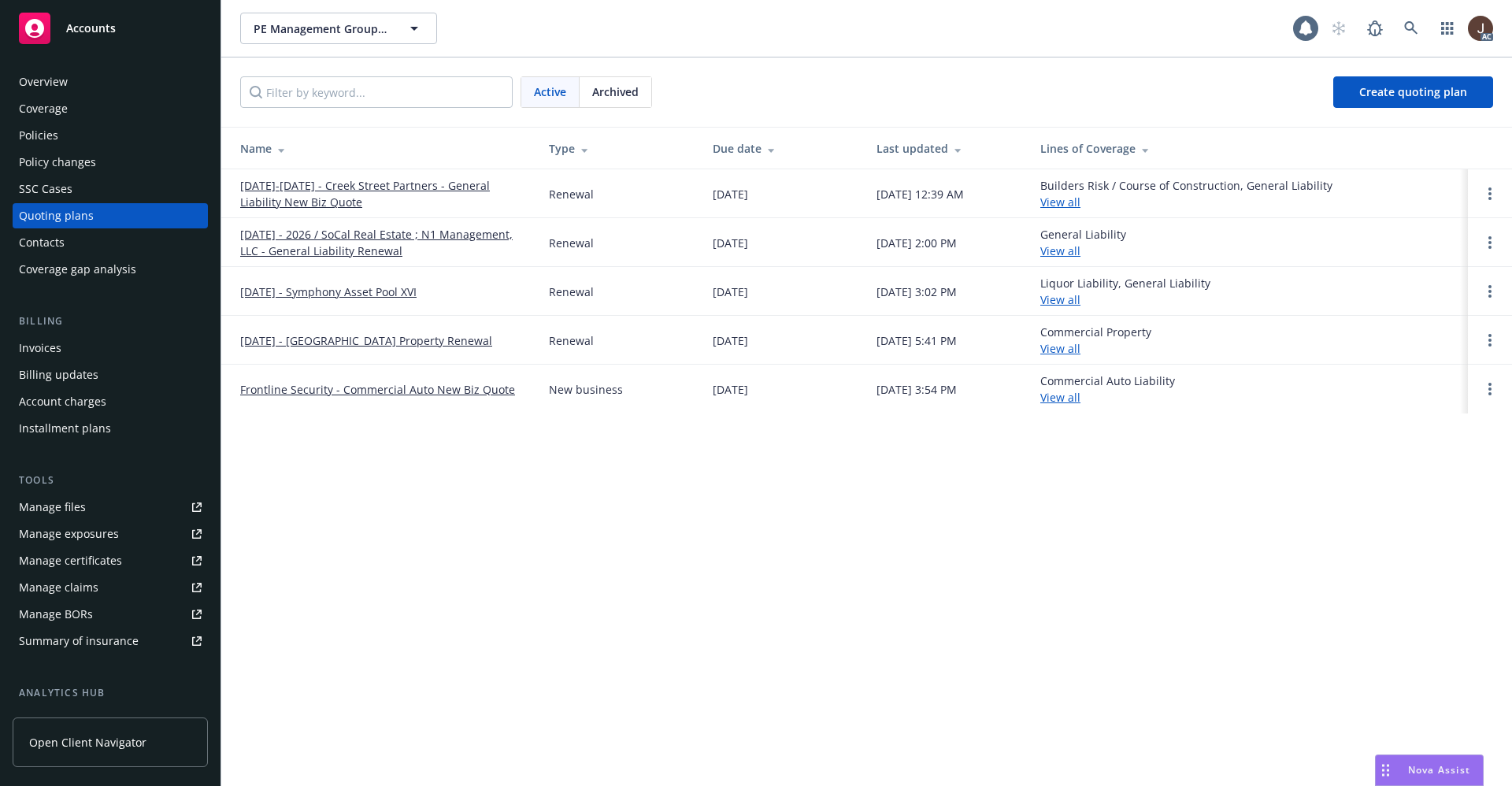
click at [564, 498] on div "PE Management Group, Inc. PE Management Group, Inc. 1 AC Active Archived Create…" at bounding box center [866, 393] width 1290 height 786
click at [538, 522] on div "PE Management Group, Inc. PE Management Group, Inc. 1 AC Active Archived Create…" at bounding box center [866, 393] width 1290 height 786
click at [387, 239] on link "[DATE] - 2026 / SoCal Real Estate ; N1 Management, LLC - General Liability Rene…" at bounding box center [381, 242] width 284 height 33
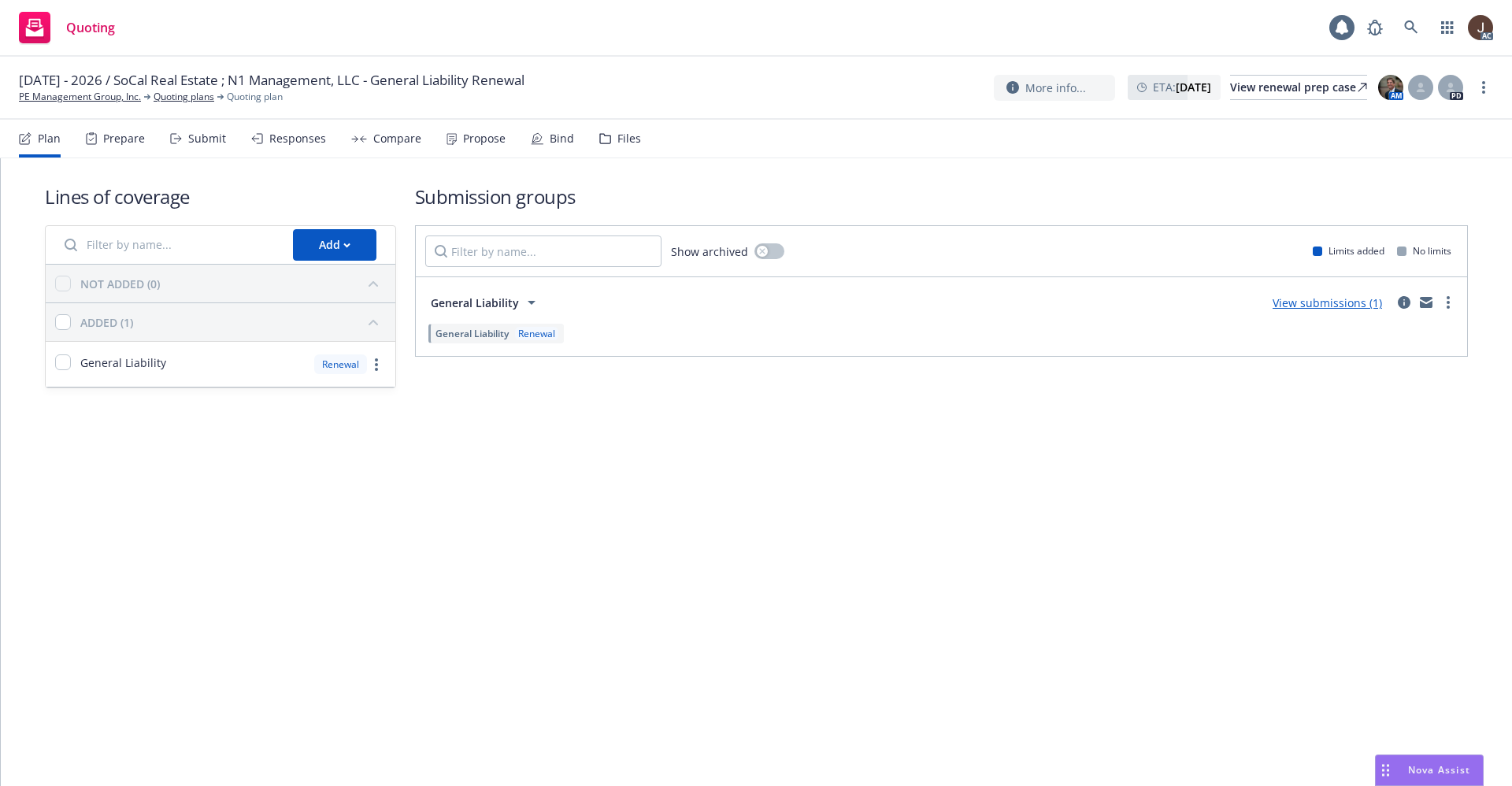
click at [568, 432] on div "Lines of coverage Add NOT ADDED (0) ADDED (1) General Liability Renewal Submiss…" at bounding box center [756, 308] width 1511 height 299
click at [1325, 304] on link "View submissions (1)" at bounding box center [1327, 302] width 109 height 15
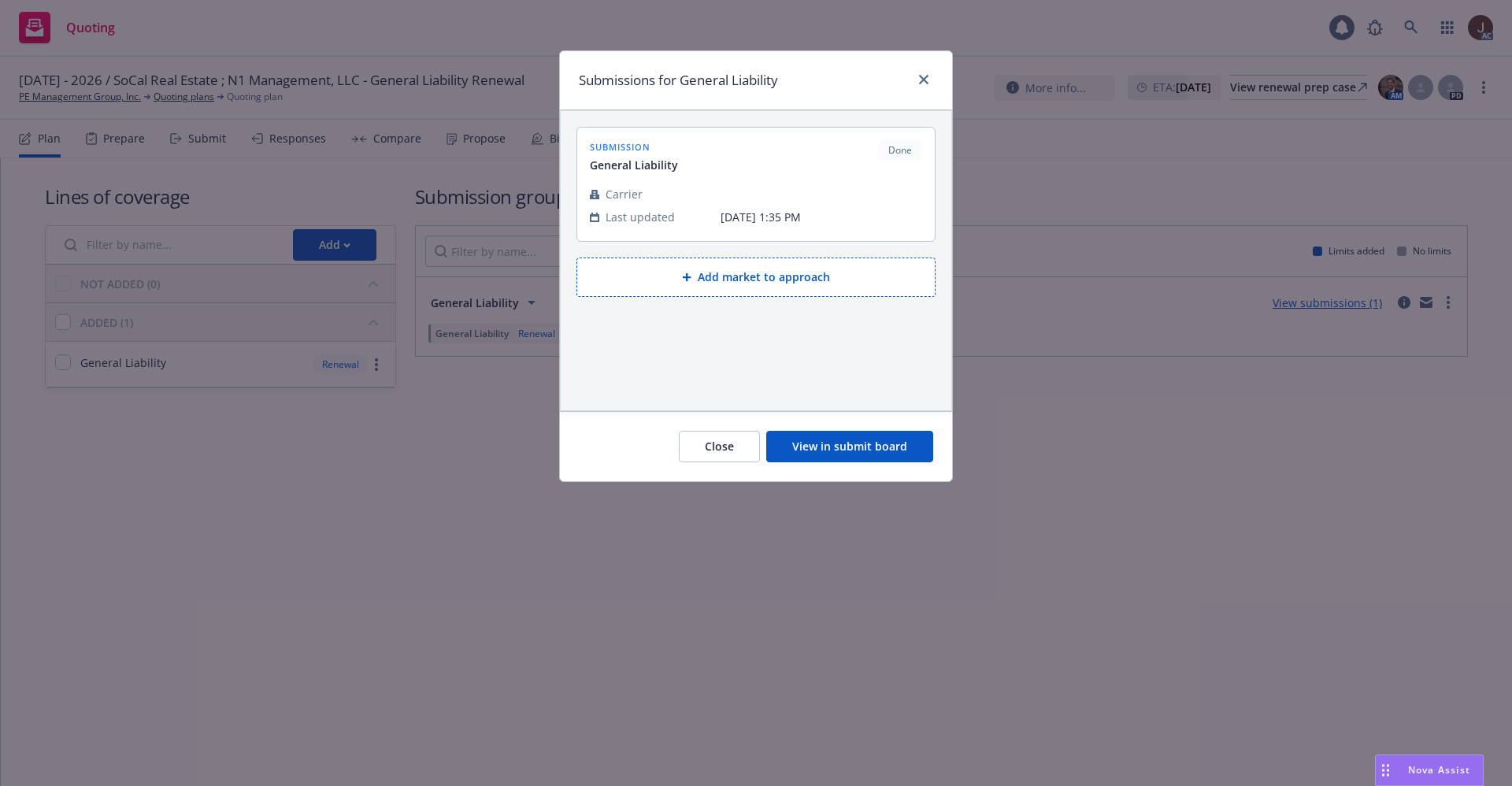
click at [848, 444] on button "View in submit board" at bounding box center [850, 446] width 166 height 32
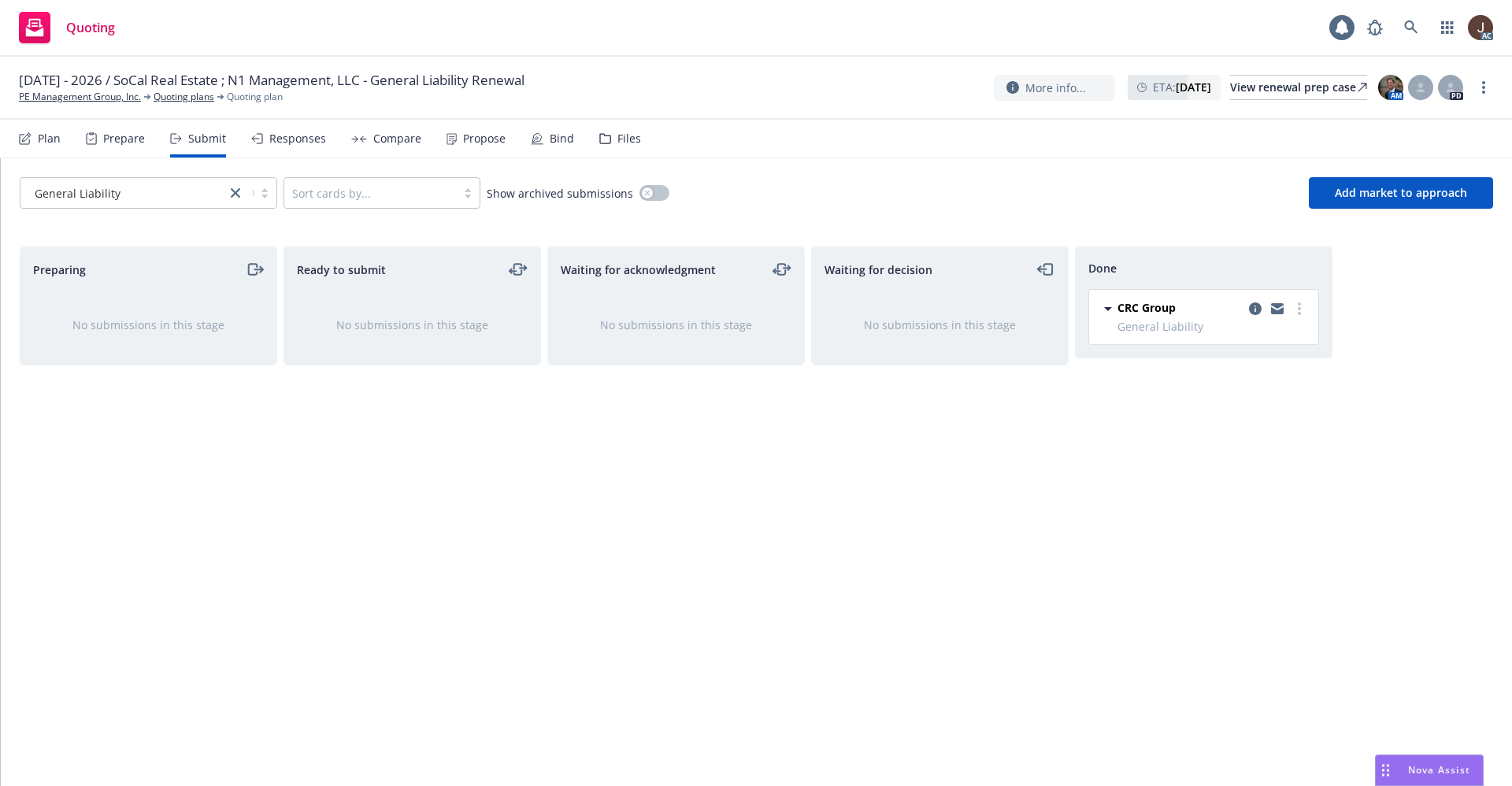
click at [1107, 310] on icon at bounding box center [1108, 309] width 8 height 4
click at [1107, 310] on icon at bounding box center [1108, 308] width 8 height 4
click at [1257, 306] on icon "copy logging email" at bounding box center [1255, 308] width 13 height 13
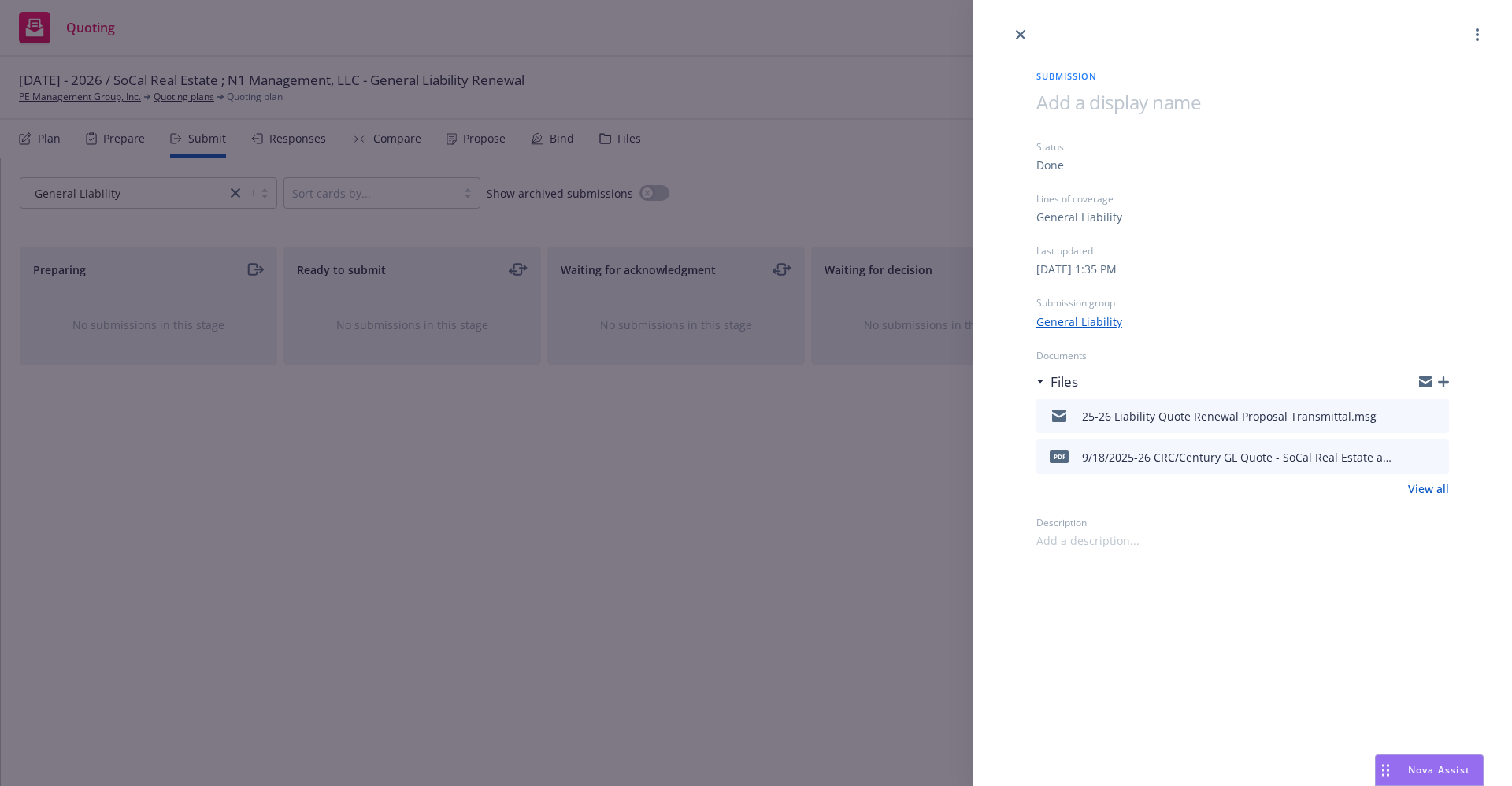
click at [1429, 490] on link "View all" at bounding box center [1429, 488] width 41 height 16
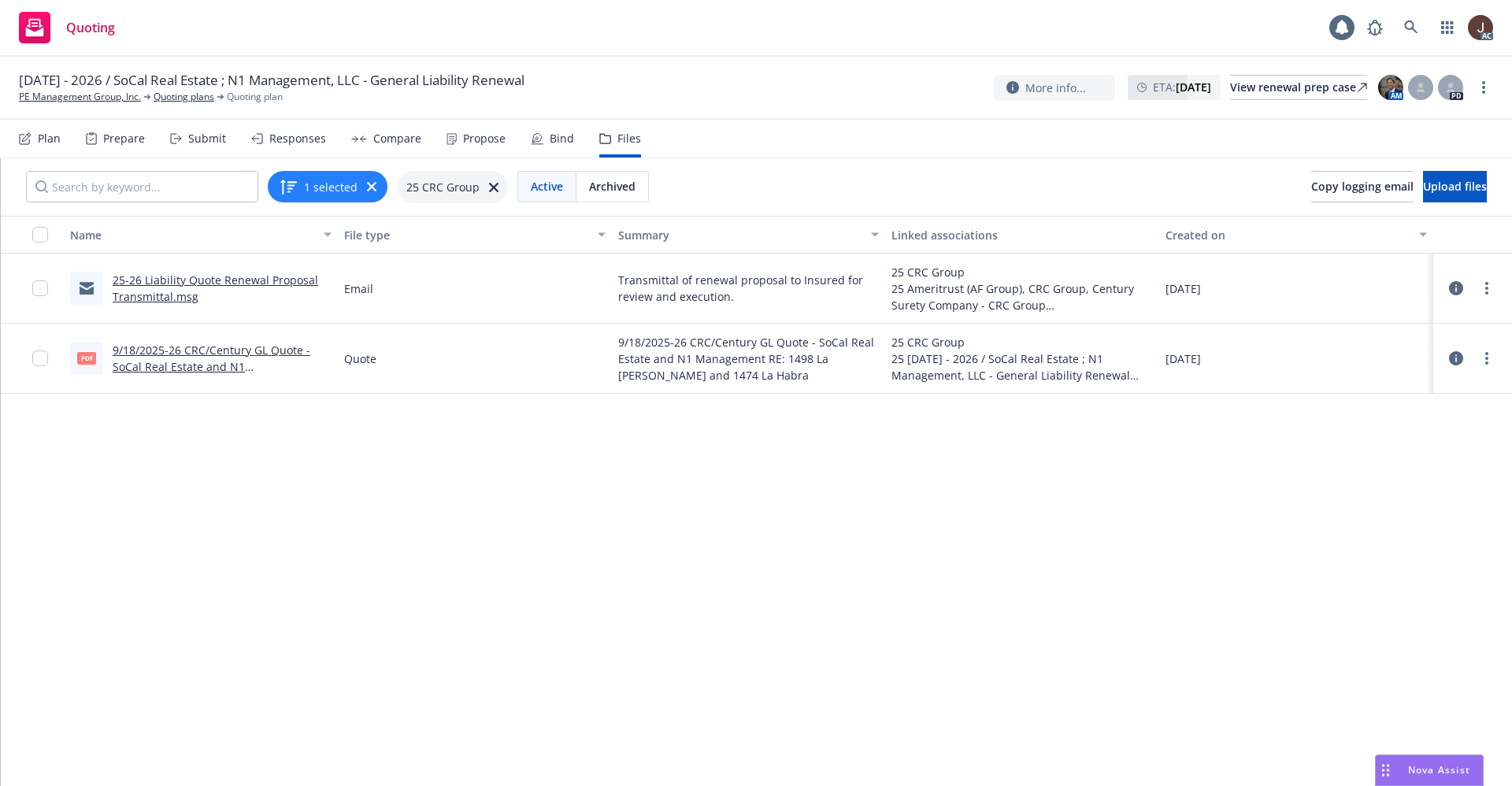
click at [507, 467] on div "Name File type Summary Linked associations Created on 25-26 Liability Quote Ren…" at bounding box center [756, 501] width 1511 height 571
click at [222, 352] on link "9/18/2025-26 CRC/Century GL Quote - SoCal Real Estate and N1 Management.pdf" at bounding box center [211, 367] width 197 height 48
click at [228, 281] on link "25-26 Liability Quote Renewal Proposal Transmittal.msg" at bounding box center [215, 287] width 205 height 32
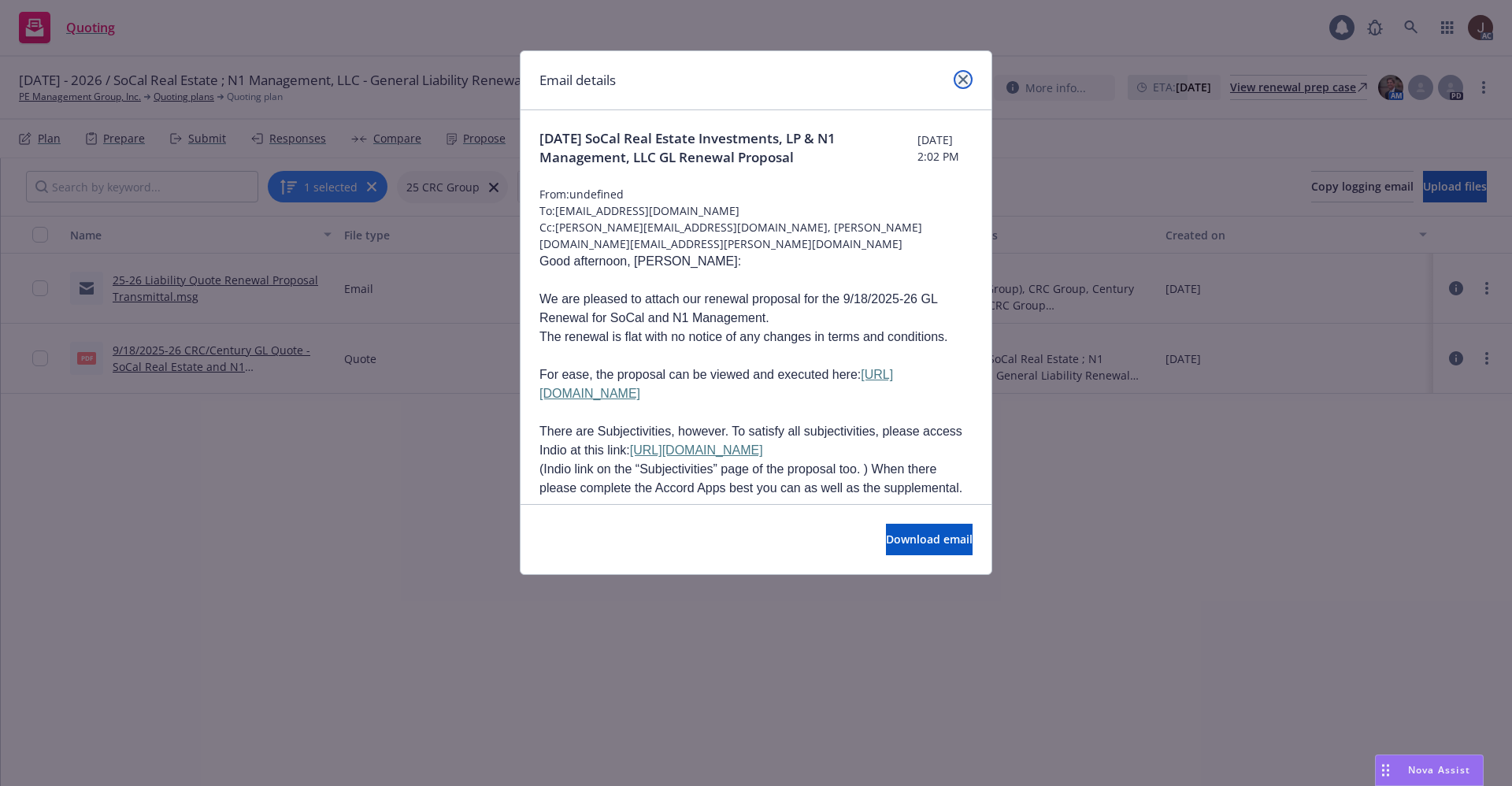
click at [962, 74] on link "close" at bounding box center [963, 79] width 19 height 19
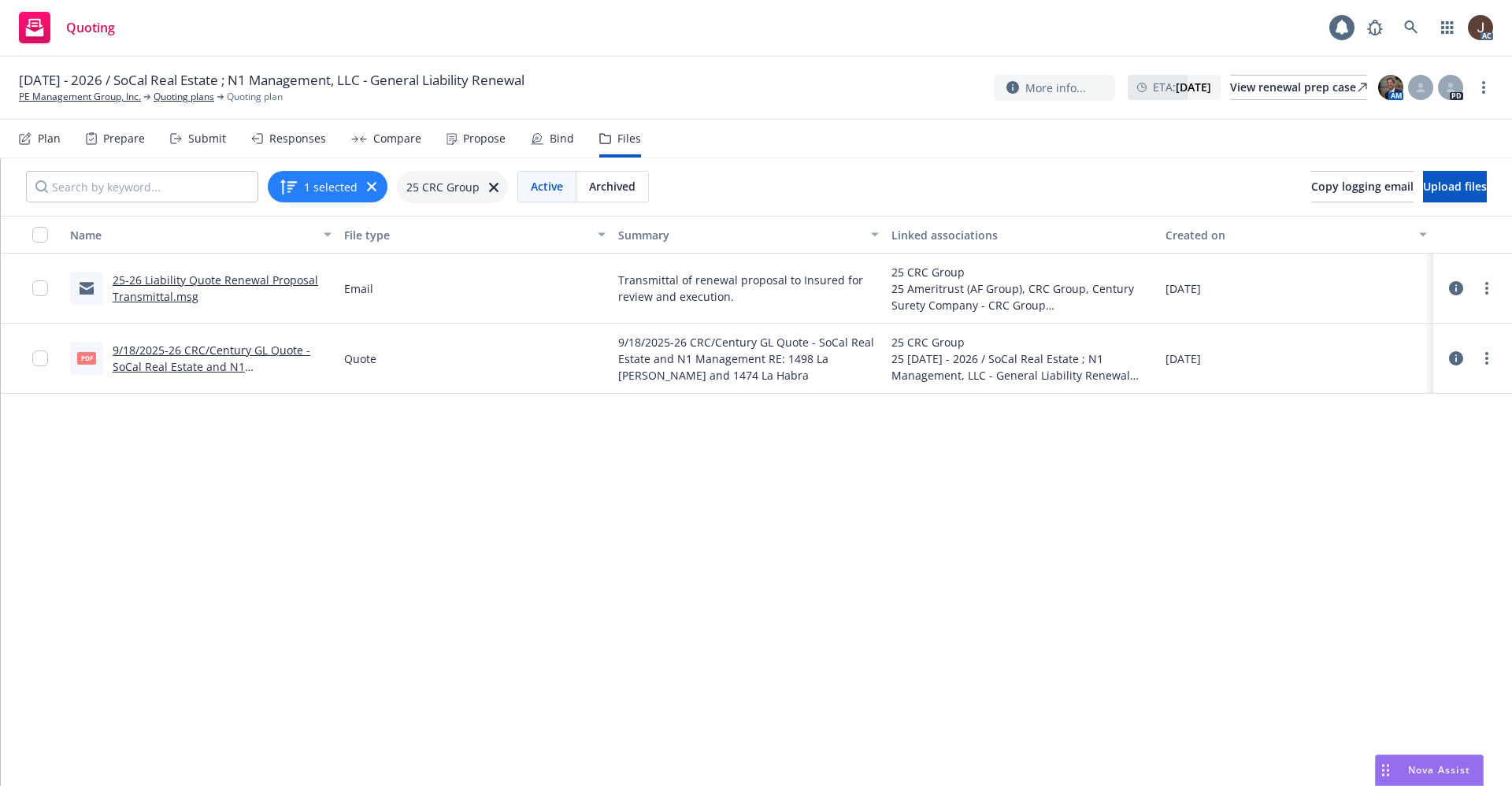
click at [673, 467] on div "Name File type Summary Linked associations Created on 25-26 Liability Quote Ren…" at bounding box center [756, 501] width 1511 height 571
click at [80, 97] on link "PE Management Group, Inc." at bounding box center [80, 97] width 122 height 15
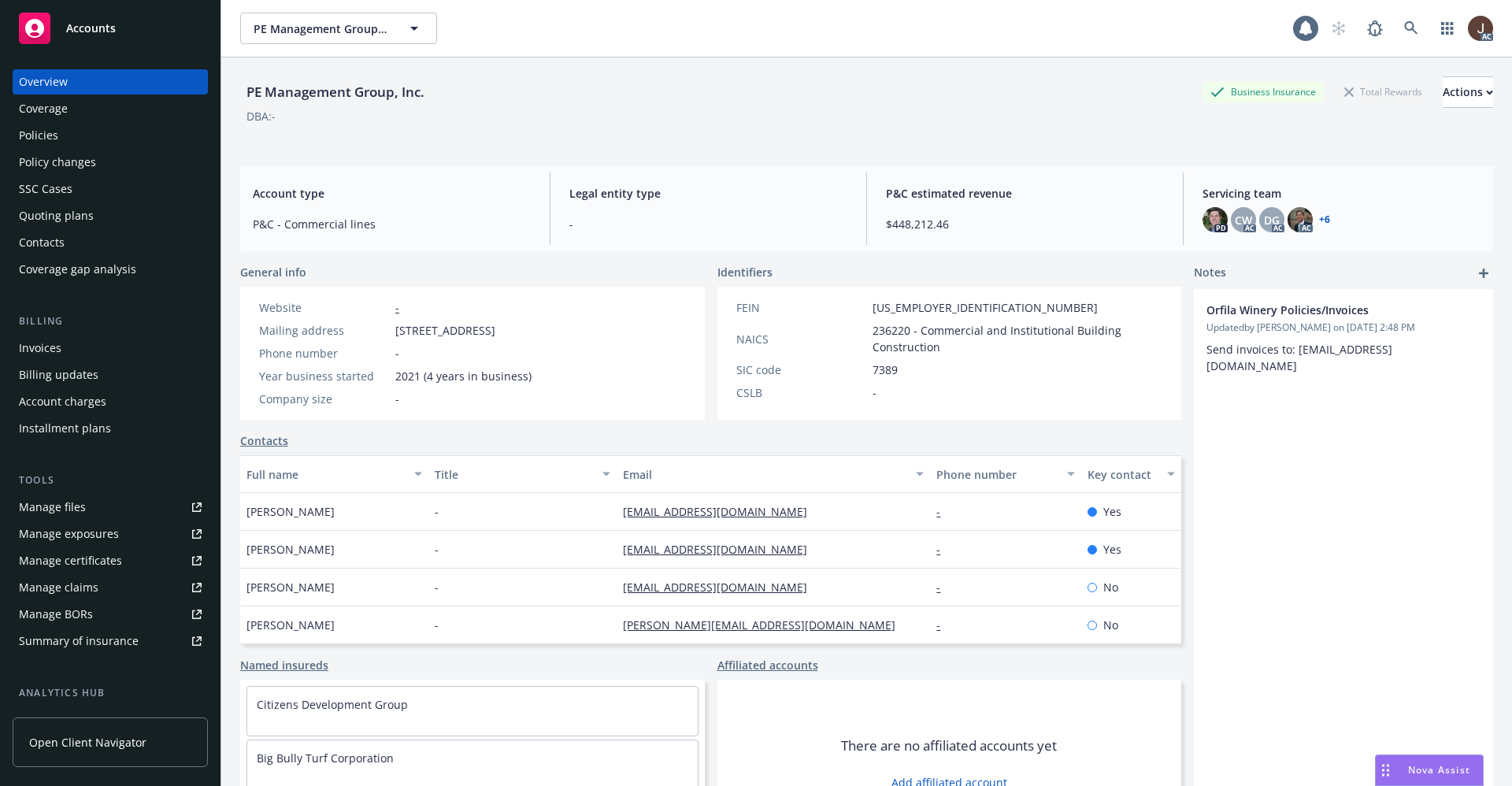
click at [40, 136] on div "Policies" at bounding box center [39, 136] width 40 height 25
click at [35, 132] on div "Policies" at bounding box center [39, 136] width 40 height 25
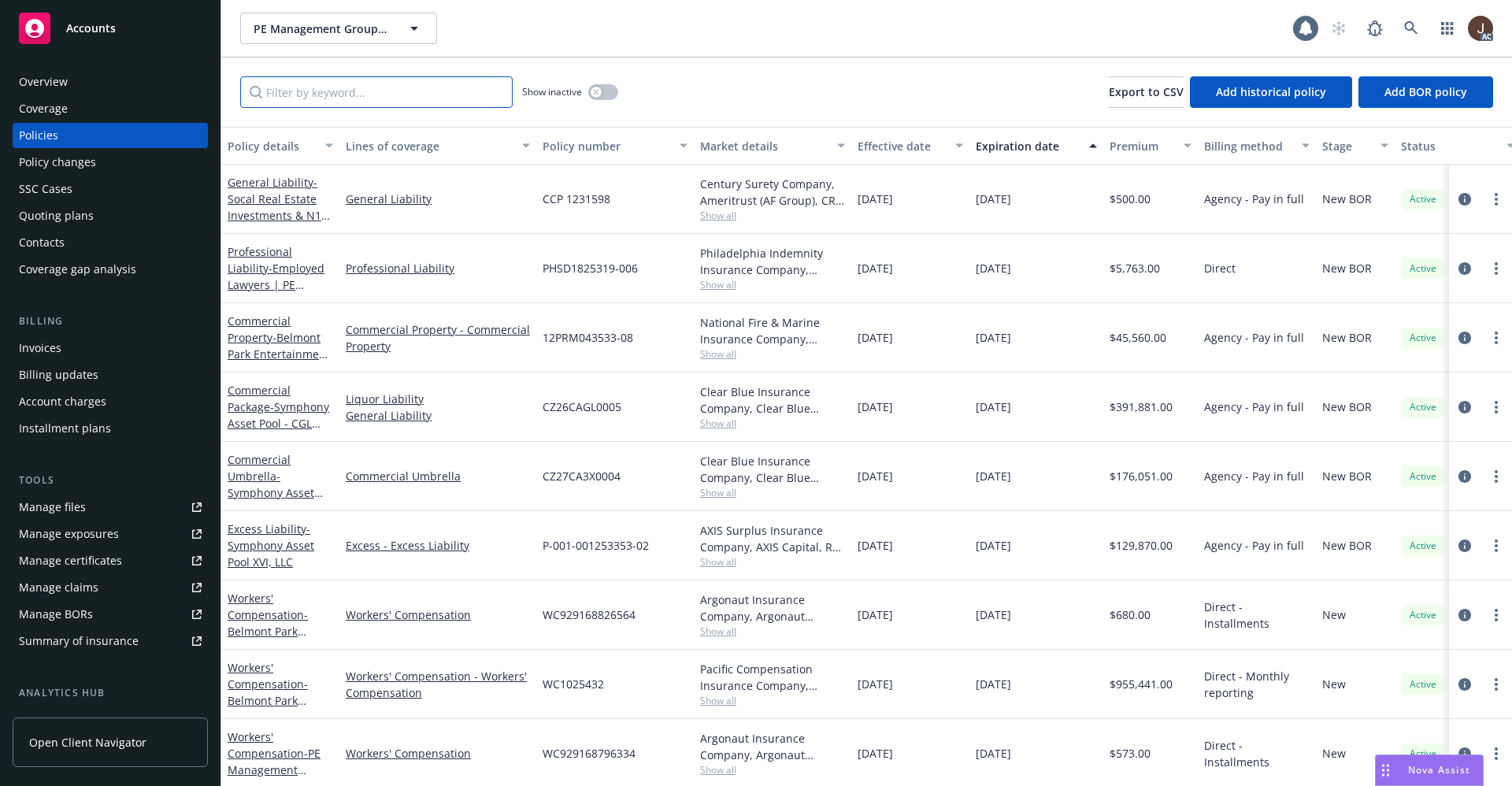
click at [331, 96] on input "Filter by keyword..." at bounding box center [376, 92] width 272 height 32
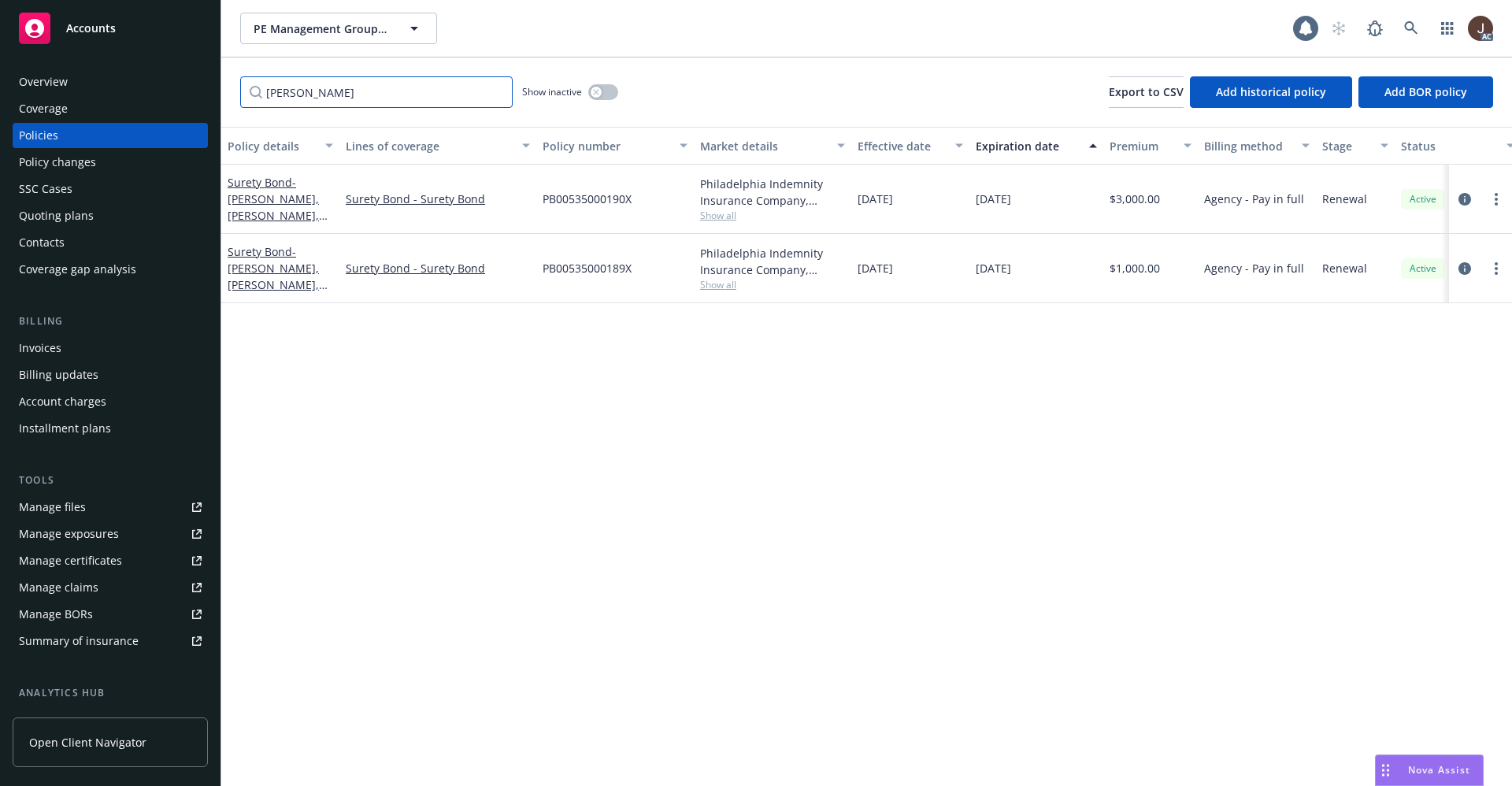
type input "[PERSON_NAME]"
click at [57, 510] on div "Manage files" at bounding box center [52, 507] width 67 height 25
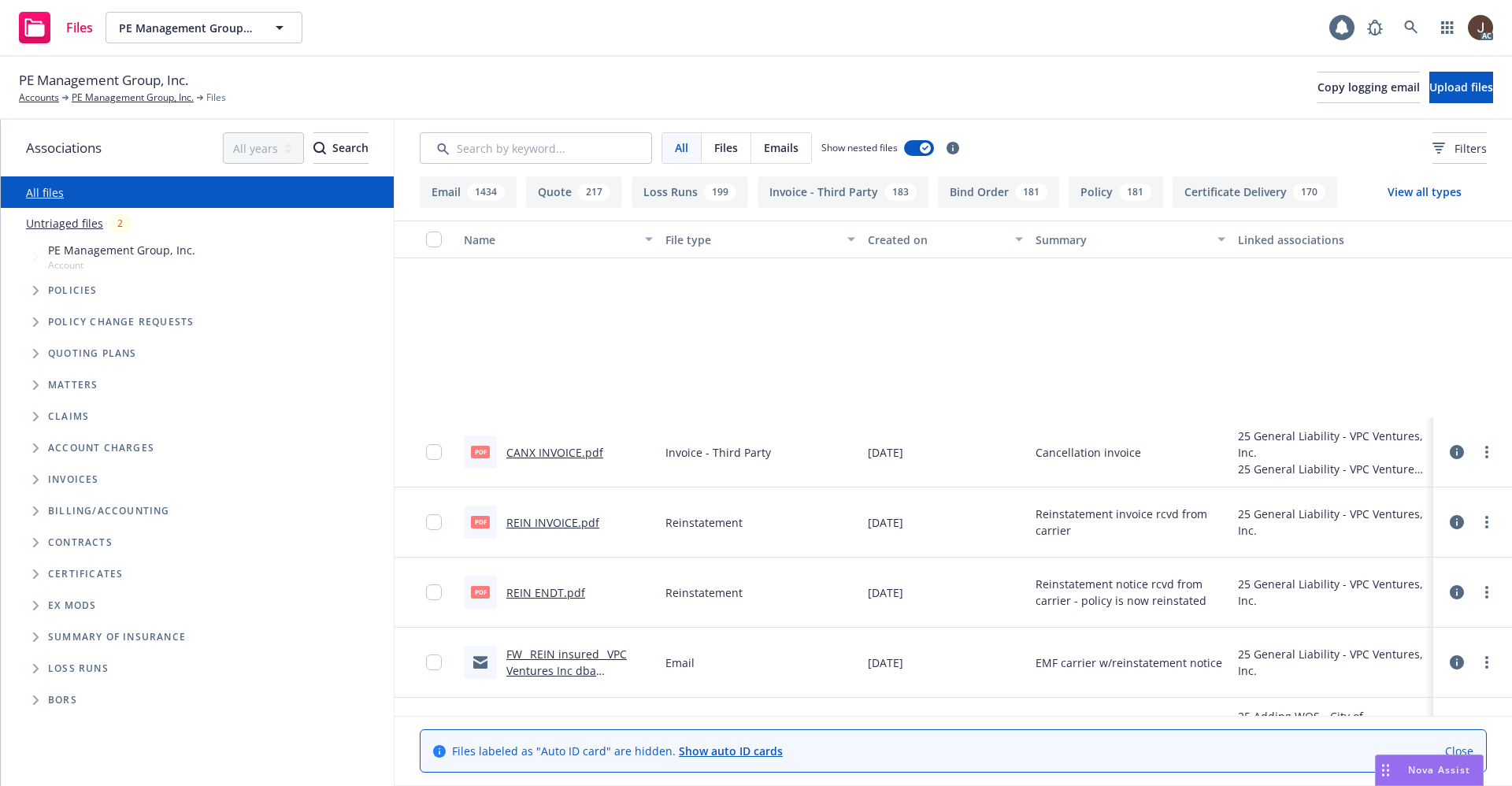
scroll to position [354, 0]
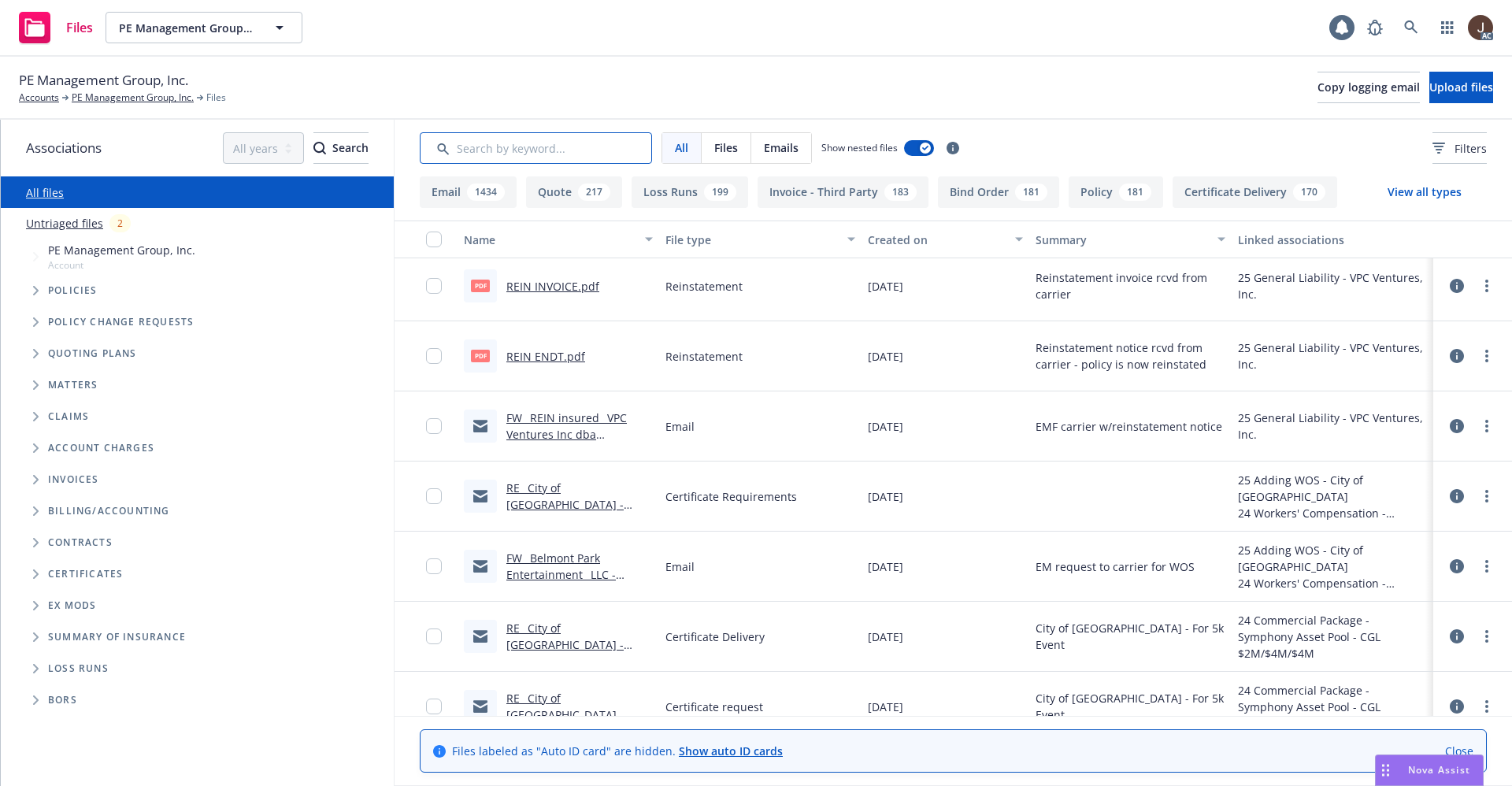
click at [497, 146] on input "Search by keyword..." at bounding box center [536, 148] width 232 height 32
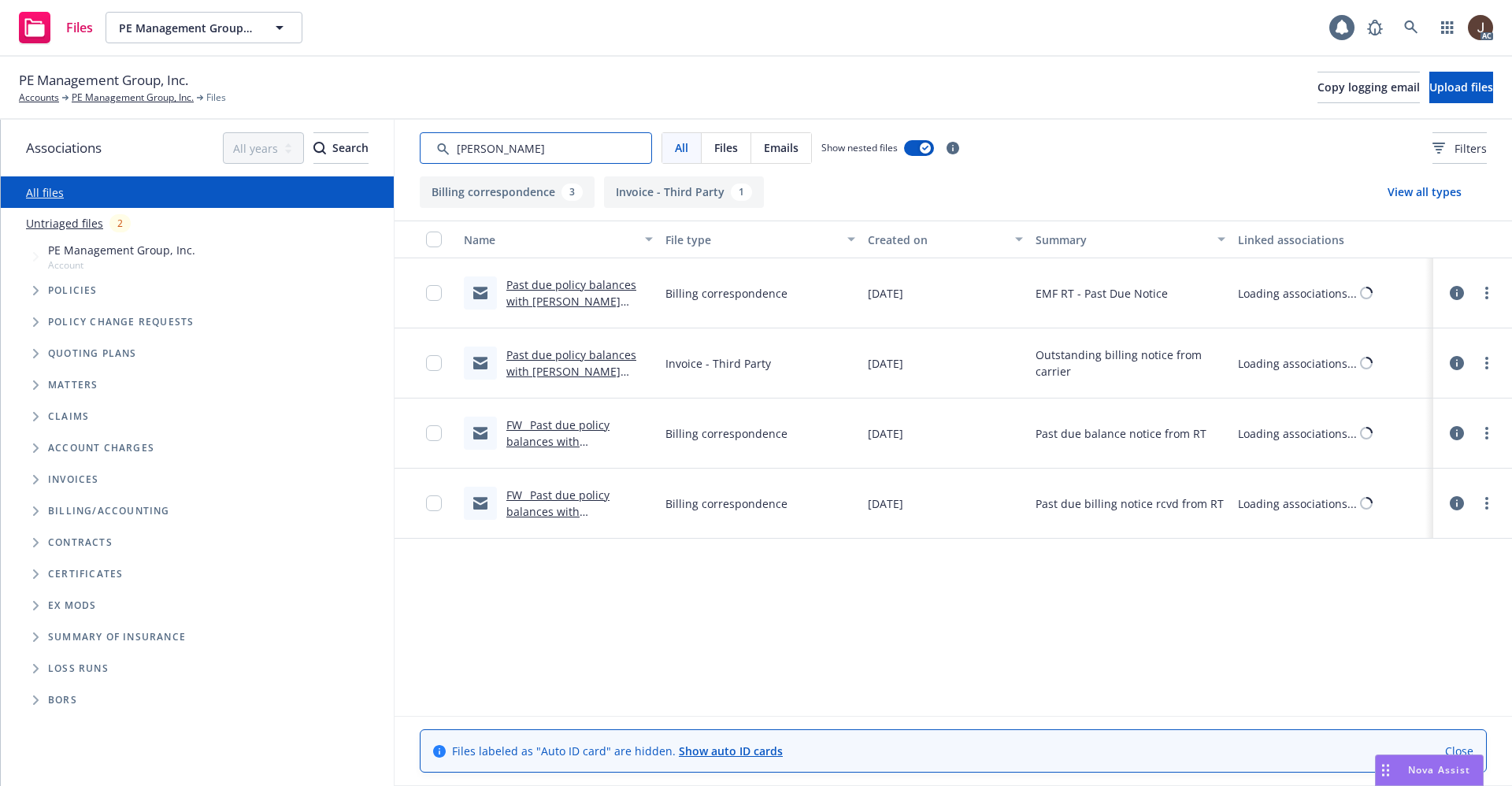
scroll to position [0, 0]
type input "r"
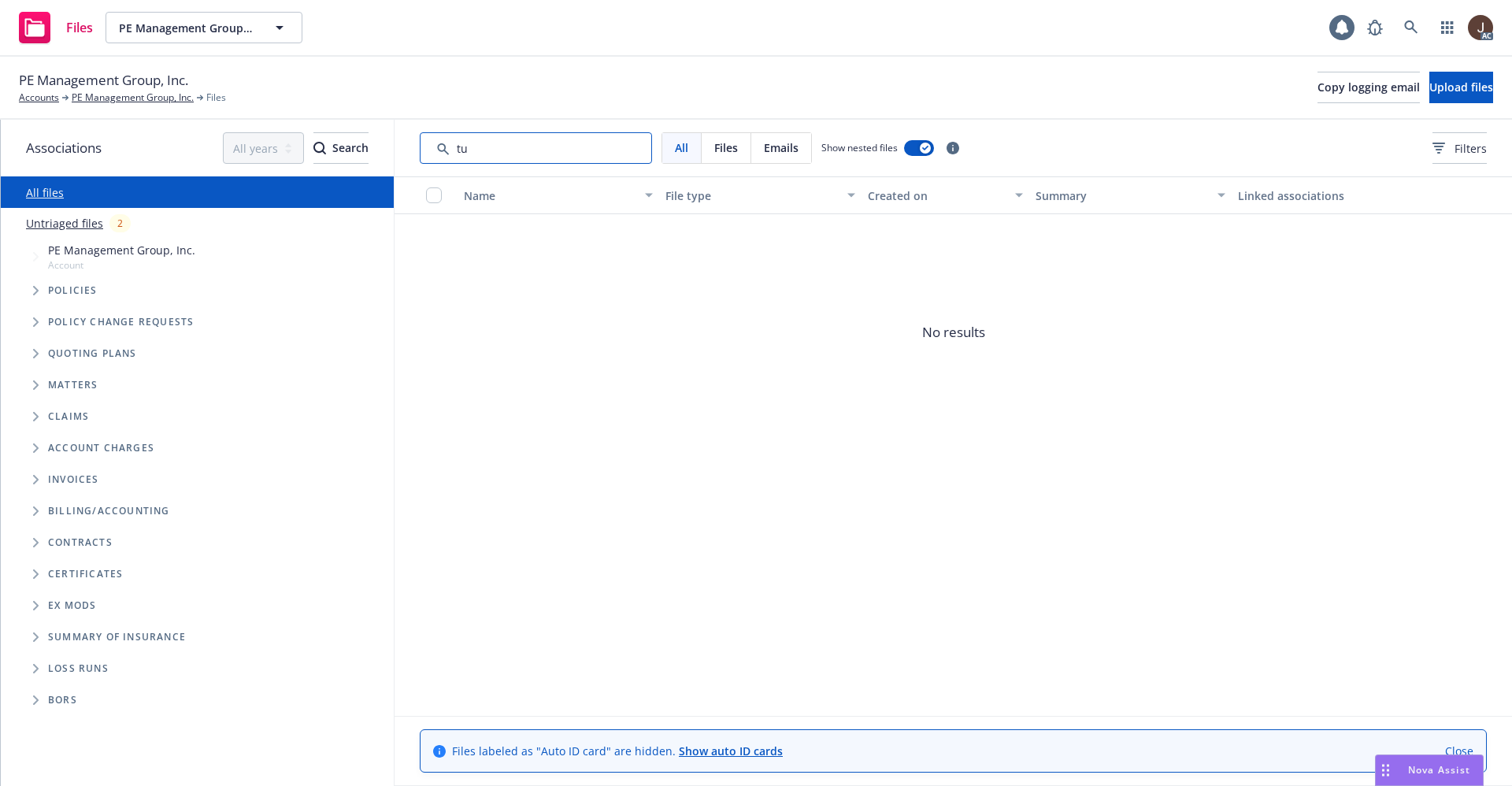
type input "t"
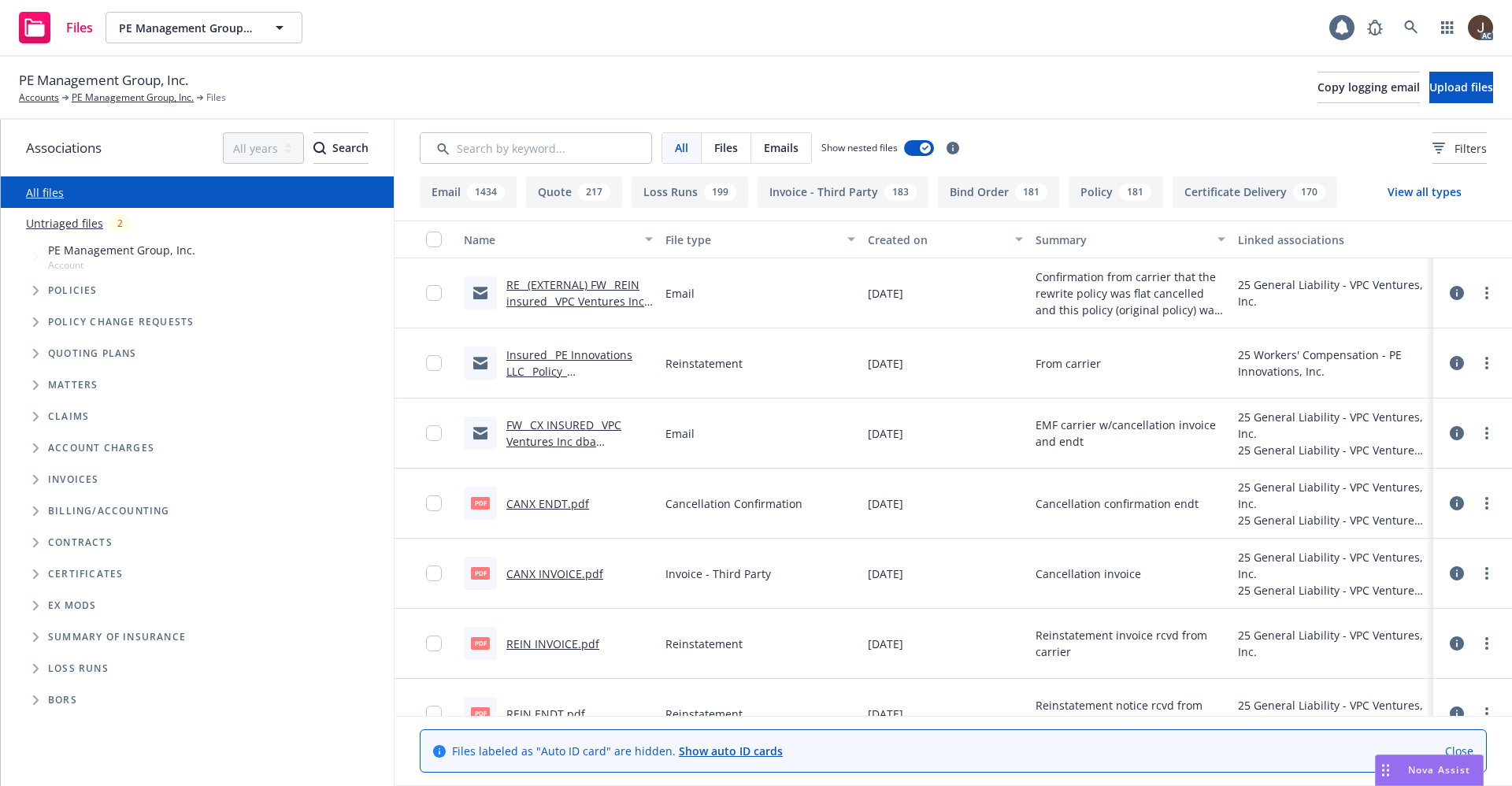
click at [33, 637] on icon "Folder Tree Example" at bounding box center [36, 637] width 7 height 10
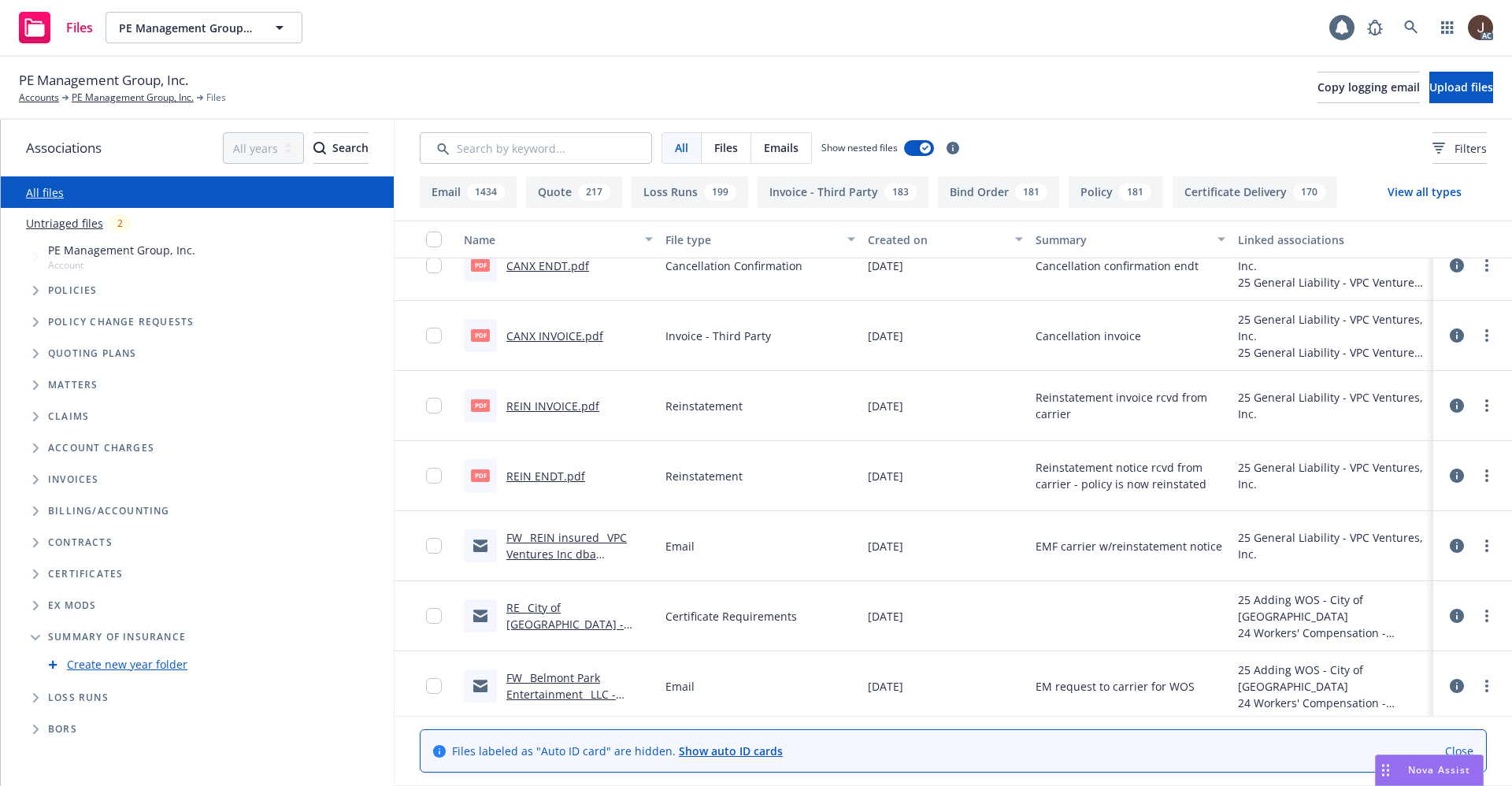
click at [83, 222] on link "Untriaged files" at bounding box center [65, 223] width 77 height 16
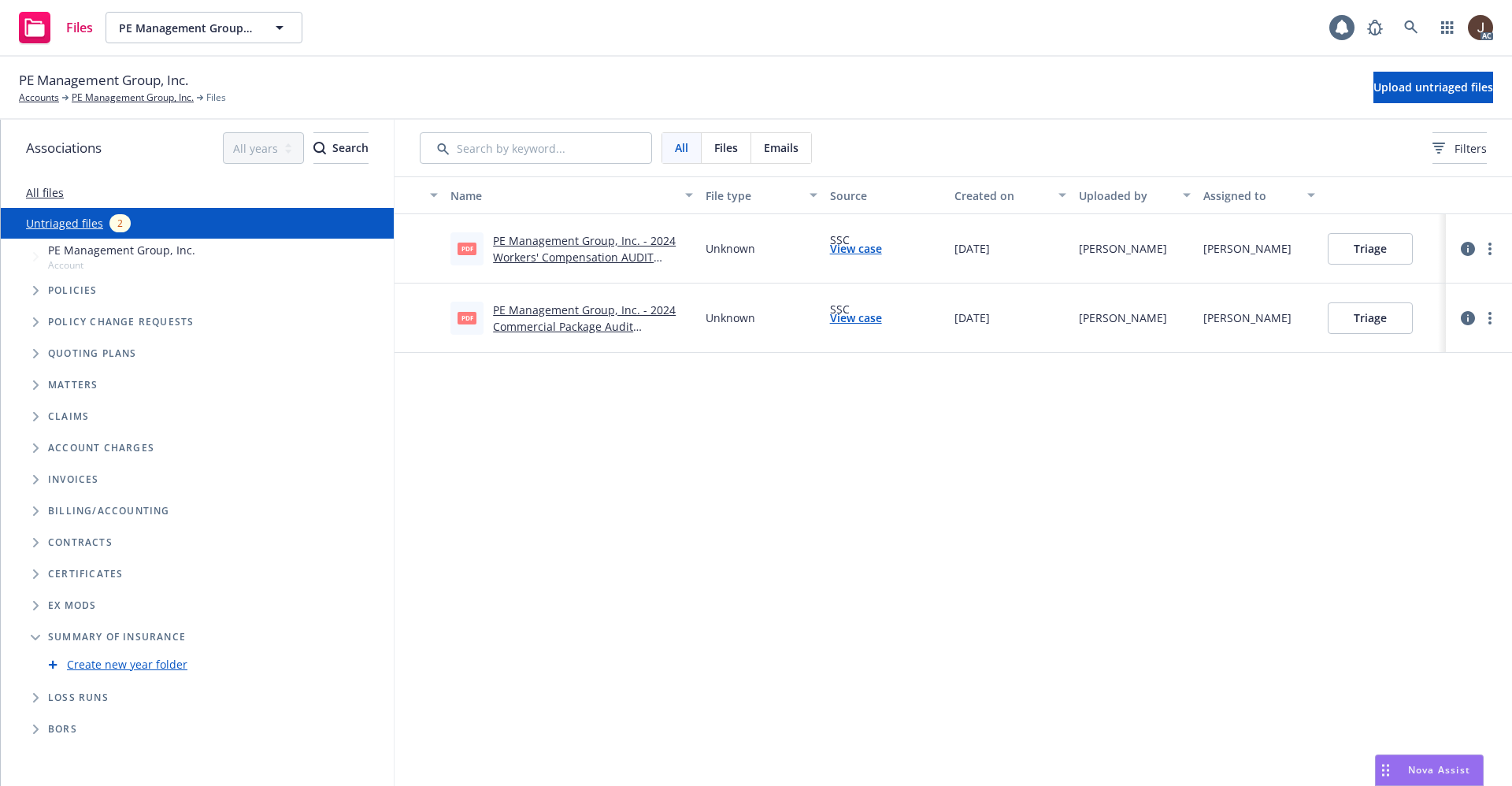
click at [35, 380] on icon "Tree Example" at bounding box center [36, 385] width 7 height 10
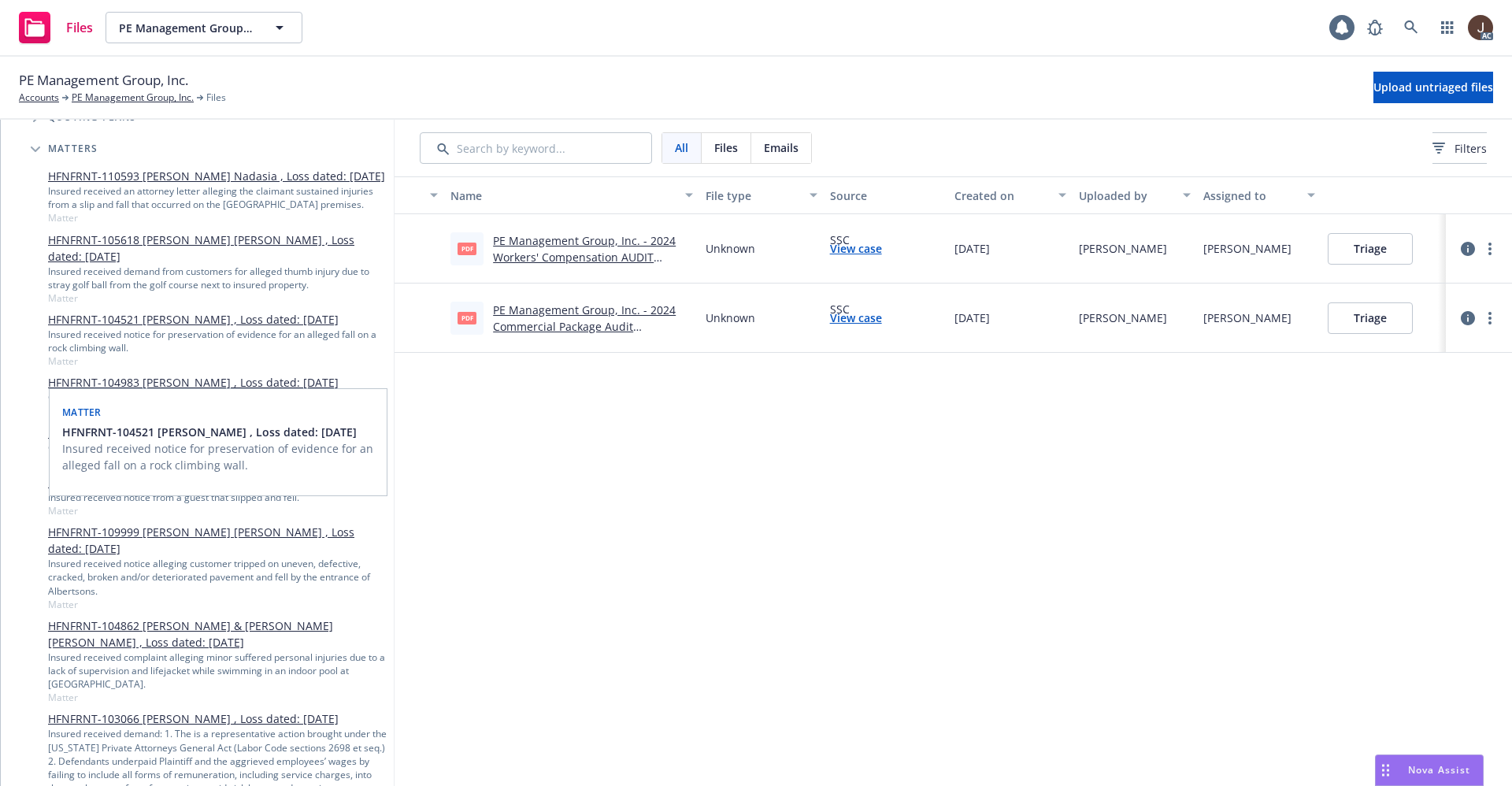
scroll to position [354, 0]
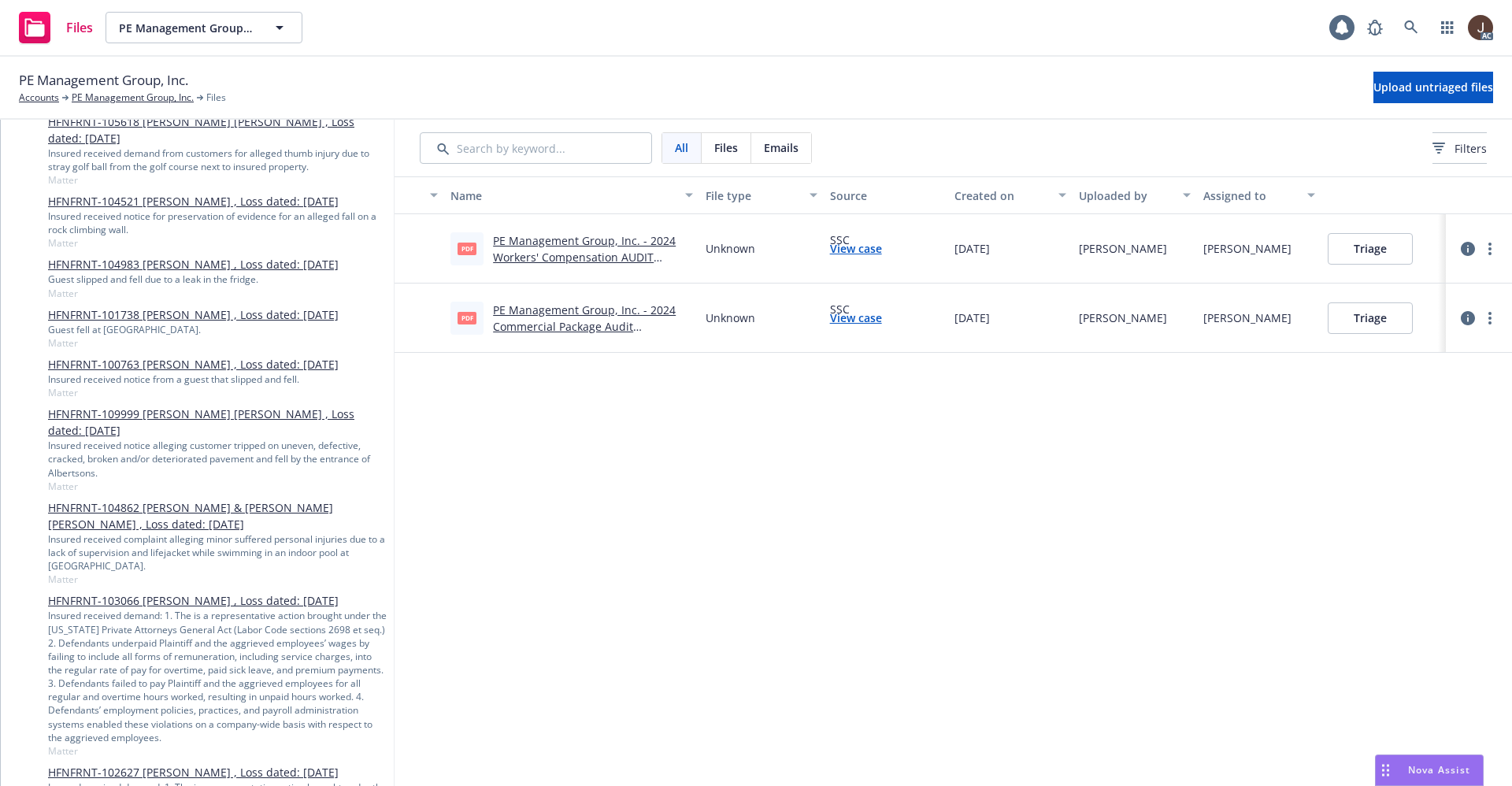
click at [475, 526] on div "Name File type Source Created on Uploaded by Assigned to pdf PE Management Grou…" at bounding box center [953, 481] width 1117 height 610
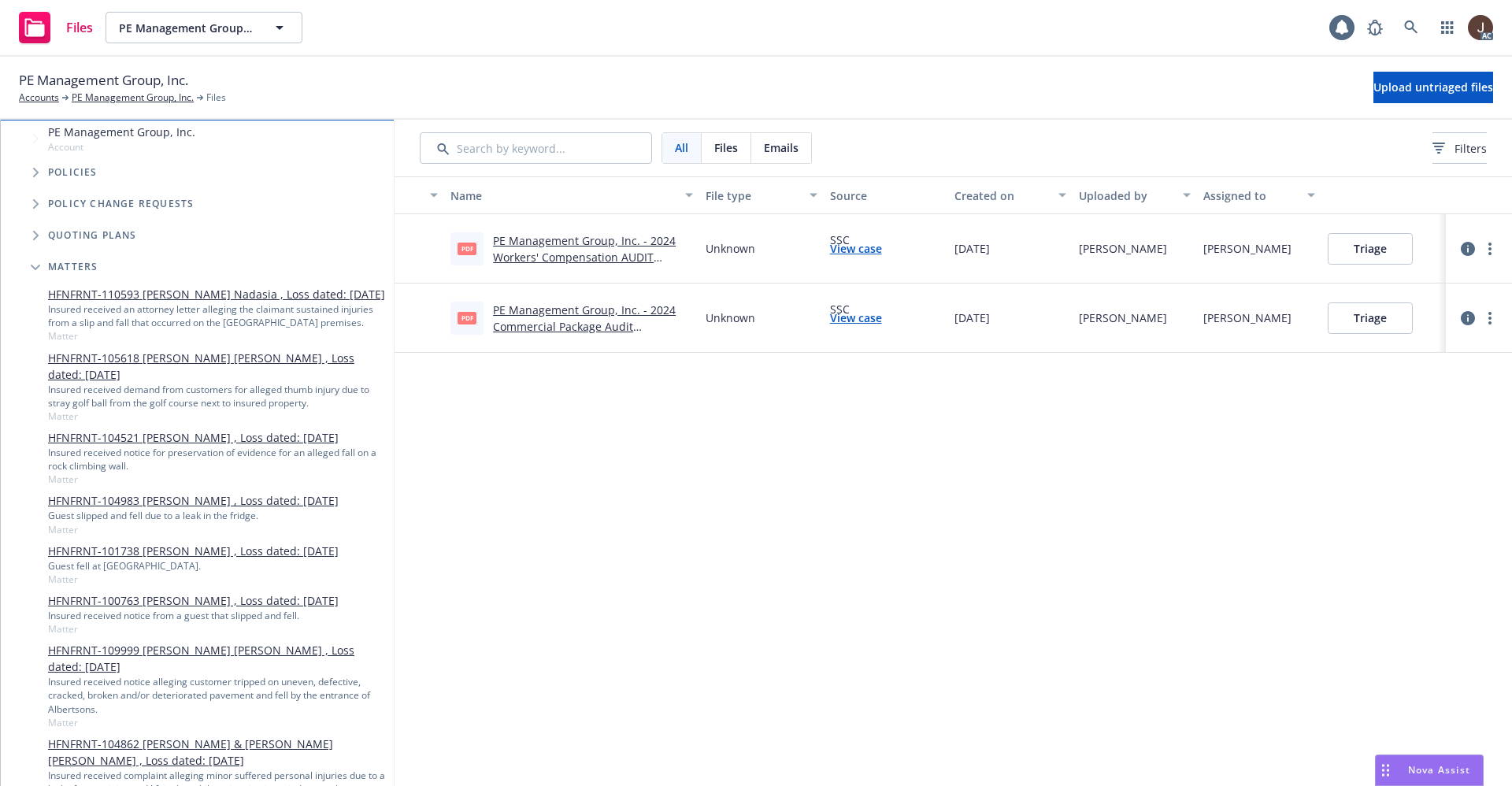
click at [36, 271] on span "Tree Example" at bounding box center [36, 267] width 25 height 25
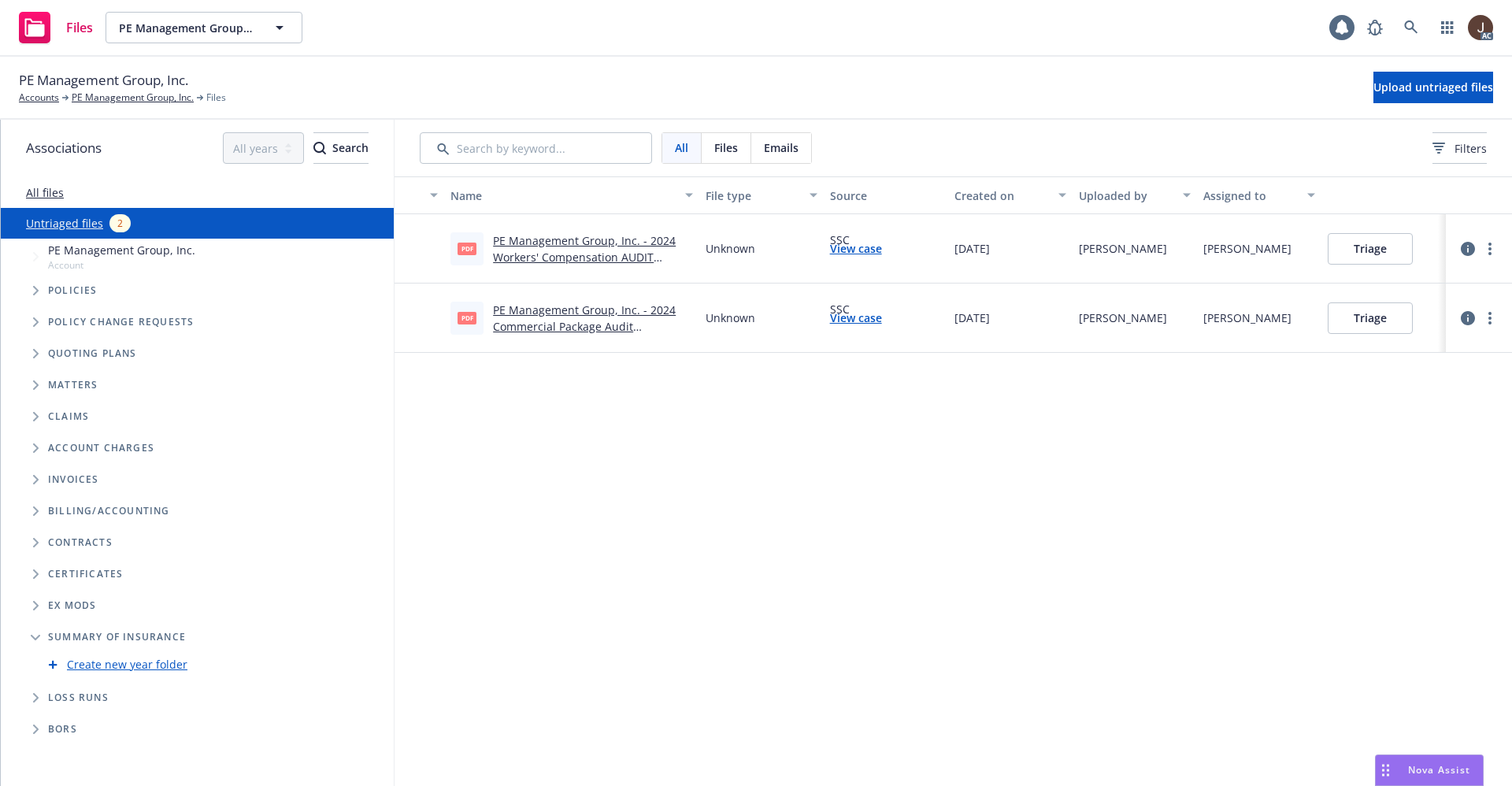
click at [36, 542] on icon "Folder Tree Example" at bounding box center [36, 543] width 7 height 10
click at [45, 602] on span "Folder Tree Example" at bounding box center [48, 602] width 25 height 25
click at [47, 574] on icon "Folder Tree Example" at bounding box center [48, 571] width 6 height 10
click at [47, 574] on icon "Folder Tree Example" at bounding box center [48, 571] width 10 height 7
click at [36, 536] on span "Folder Tree Example" at bounding box center [36, 543] width 25 height 25
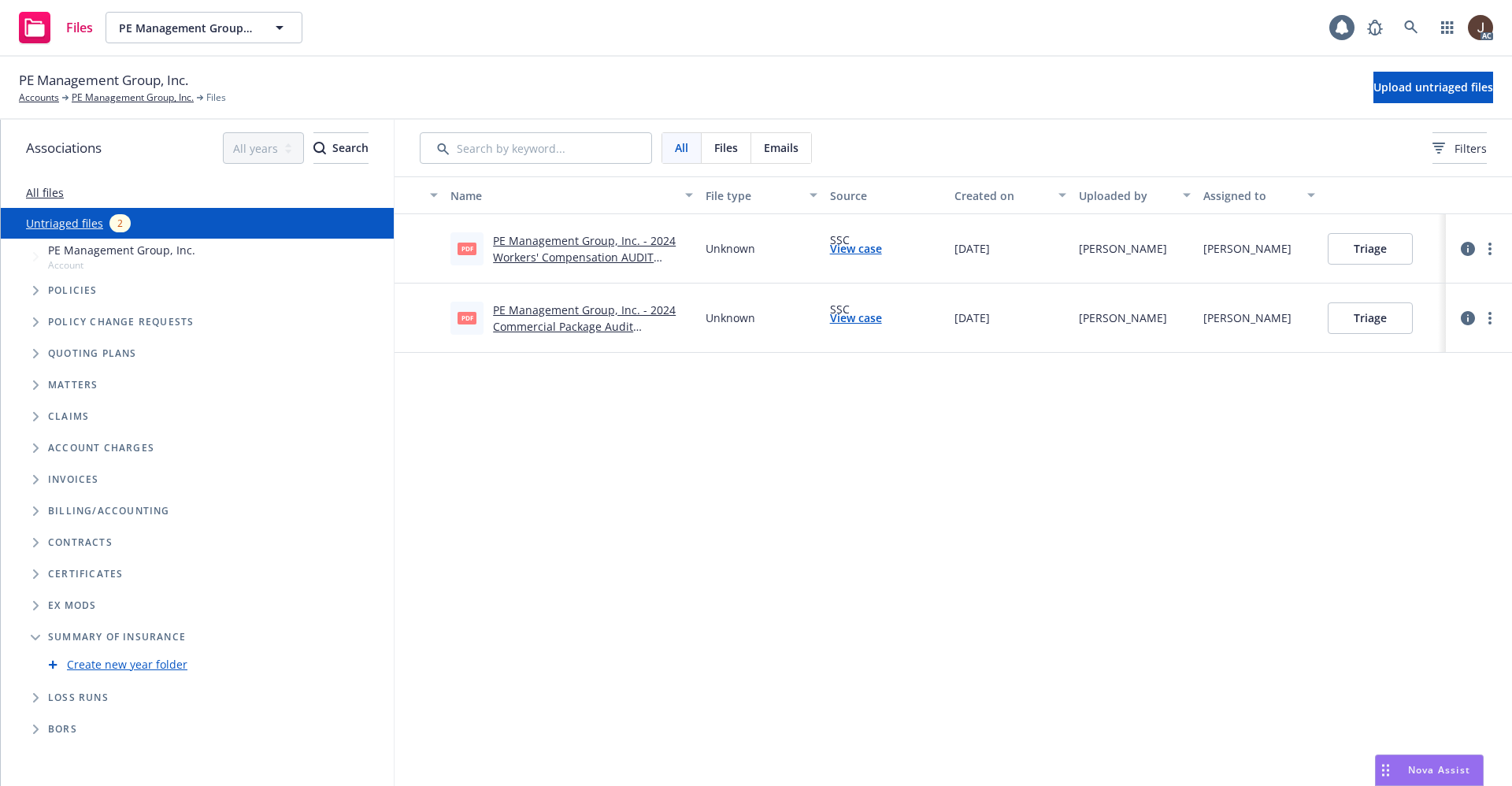
click at [38, 637] on icon "Folder Tree Example" at bounding box center [36, 638] width 10 height 6
click at [38, 353] on icon "Tree Example" at bounding box center [36, 353] width 6 height 10
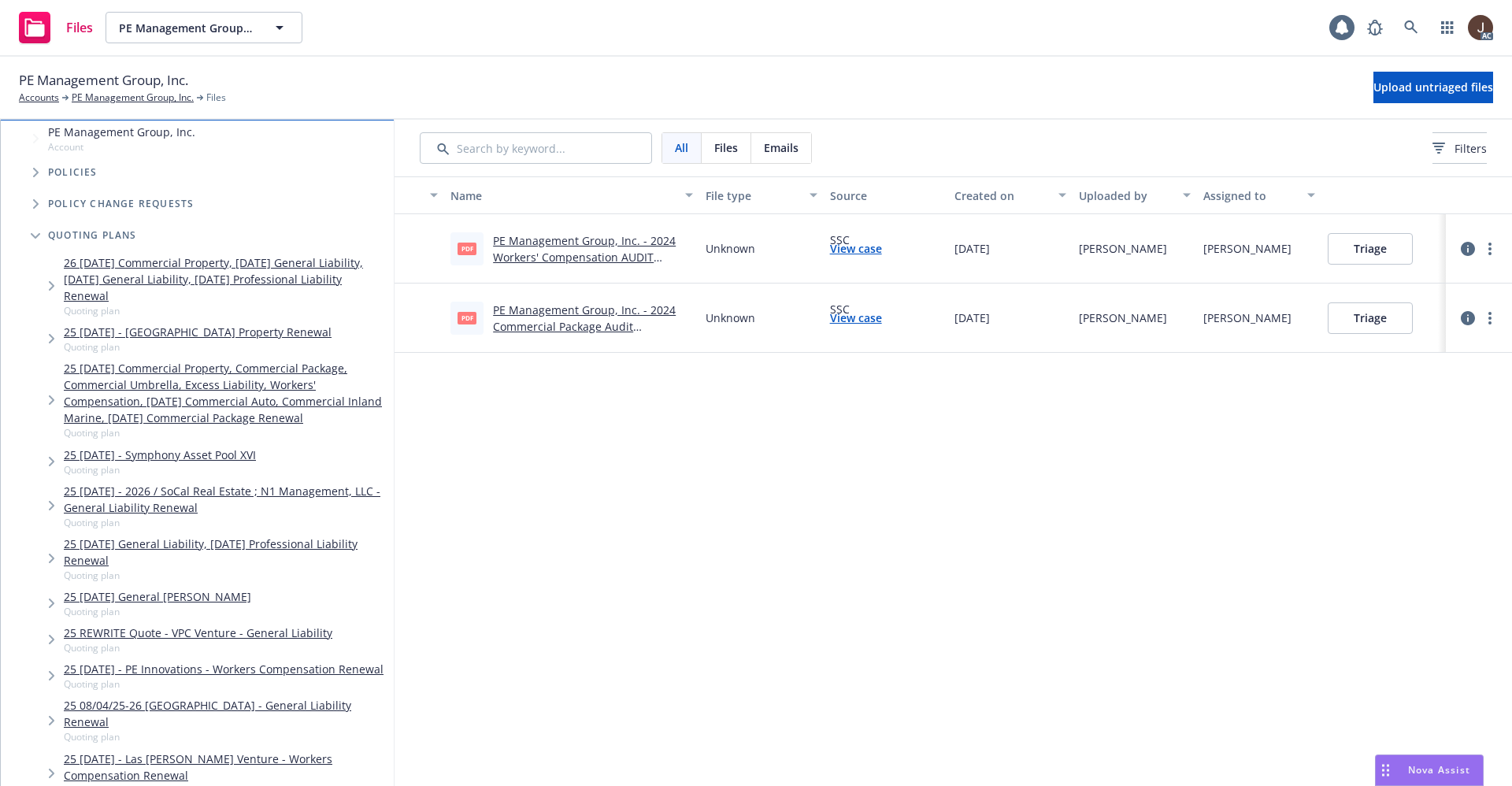
scroll to position [236, 0]
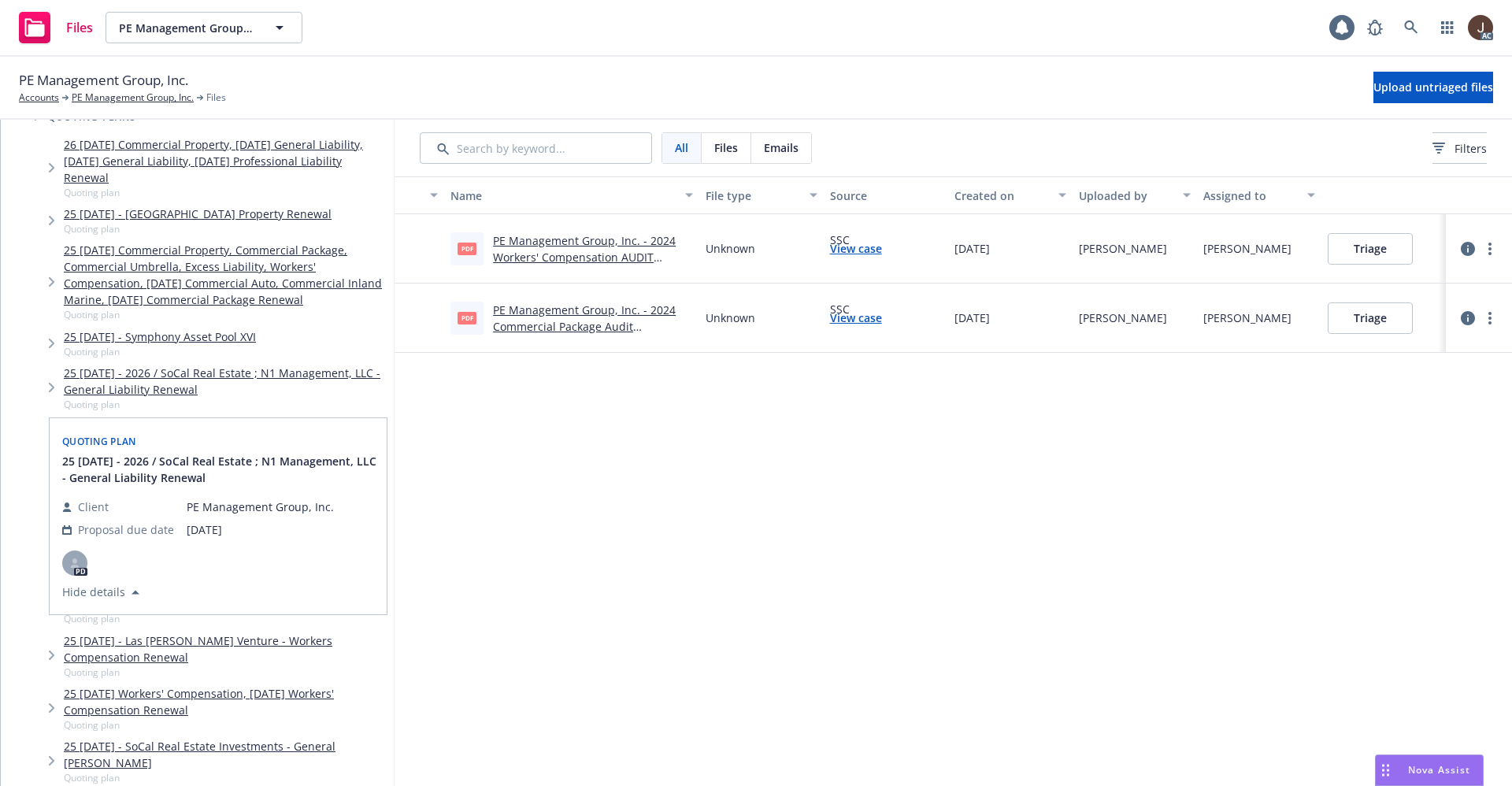
click at [466, 553] on div "Name File type Source Created on Uploaded by Assigned to pdf PE Management Grou…" at bounding box center [953, 481] width 1117 height 610
click at [488, 586] on div "Name File type Source Created on Uploaded by Assigned to pdf PE Management Grou…" at bounding box center [953, 481] width 1117 height 610
click at [457, 534] on div "Name File type Source Created on Uploaded by Assigned to pdf PE Management Grou…" at bounding box center [953, 481] width 1117 height 610
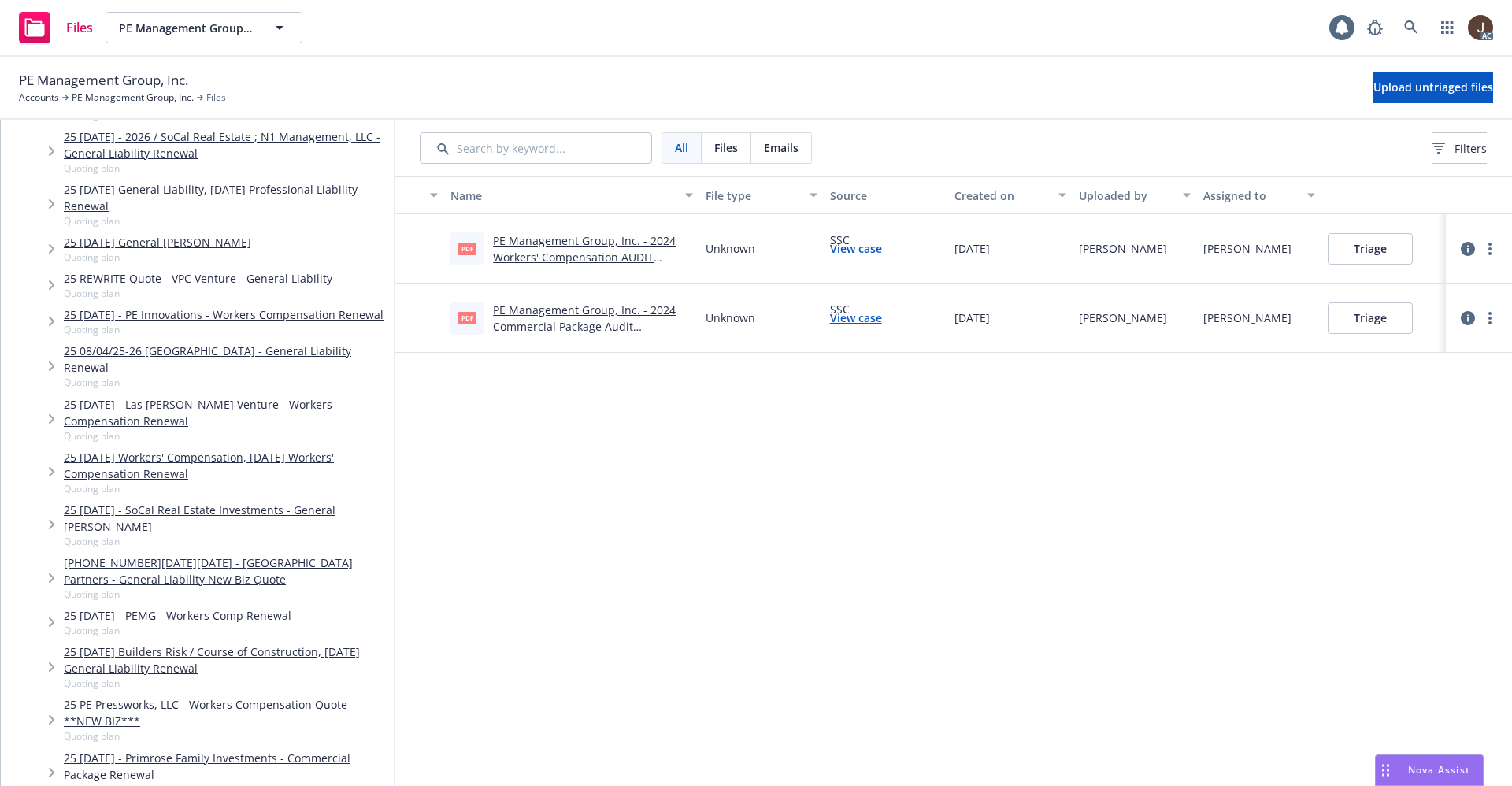
scroll to position [118, 0]
